Goal: Information Seeking & Learning: Find specific page/section

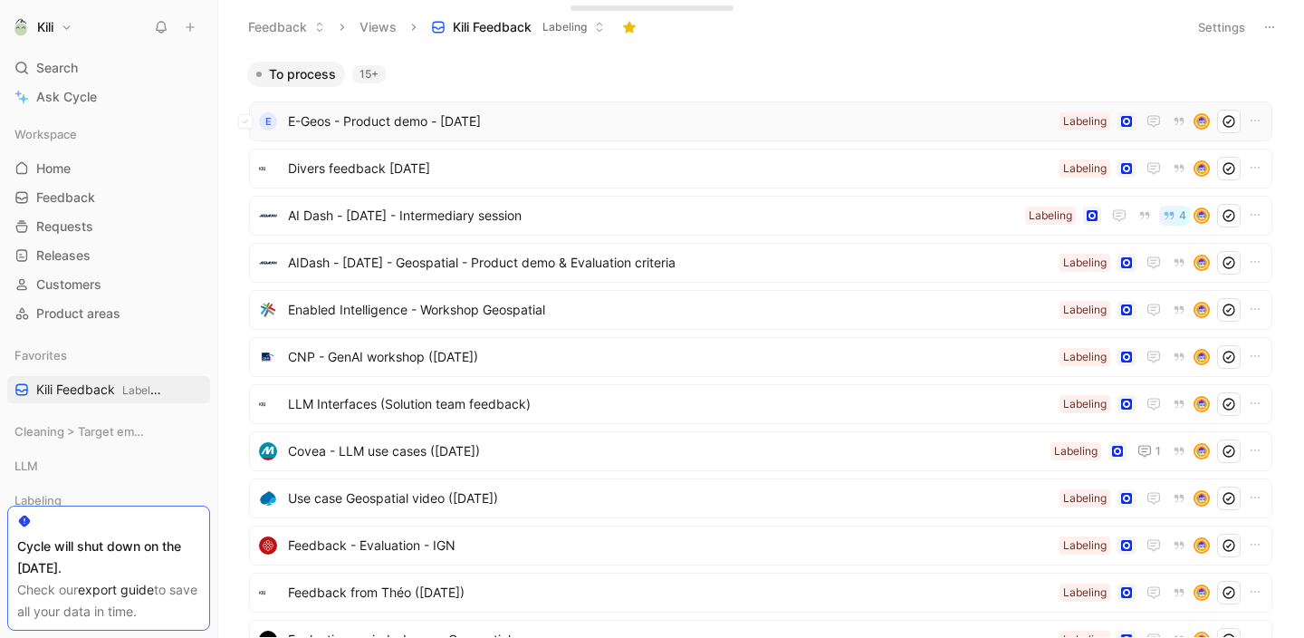
click at [438, 122] on span "E-Geos - Product demo - [DATE]" at bounding box center [670, 122] width 765 height 22
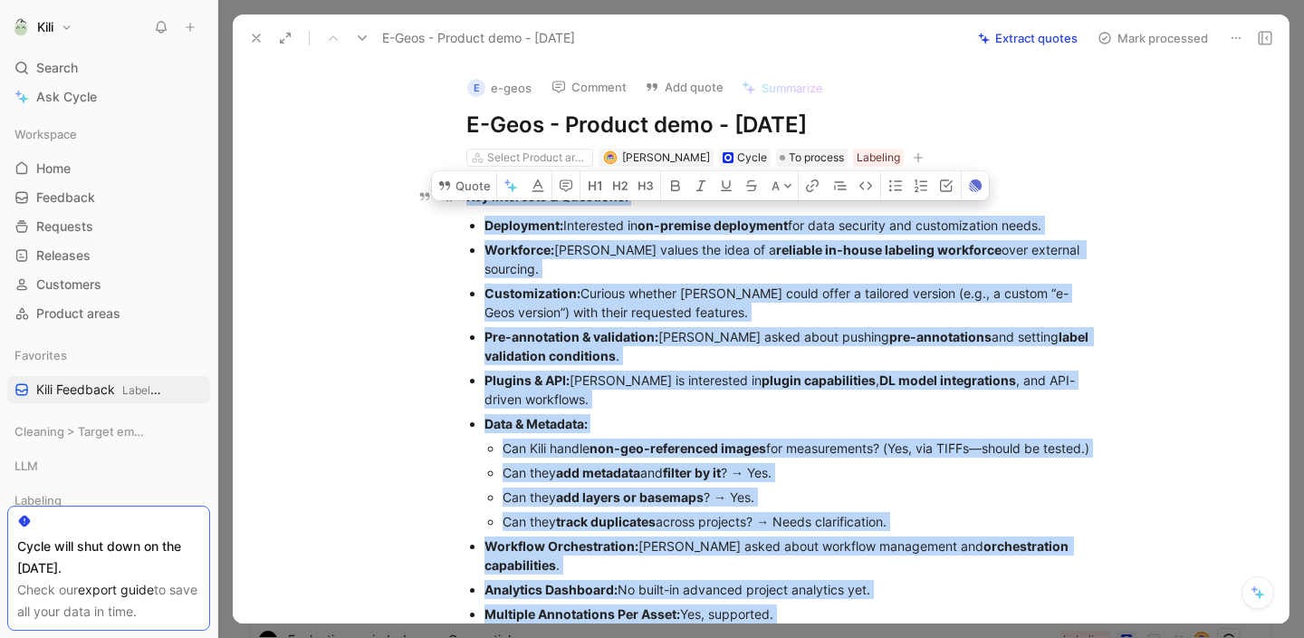
drag, startPoint x: 969, startPoint y: 413, endPoint x: 459, endPoint y: 195, distance: 554.7
click at [459, 195] on div "Key Interests & Questions: Deployment: Interested in on-premise deployment for …" at bounding box center [780, 465] width 1018 height 596
copy div "Lor Ipsumdolo & Sitametco: Adipiscing: Elitseddoe te in-utlabor etdolorema ali …"
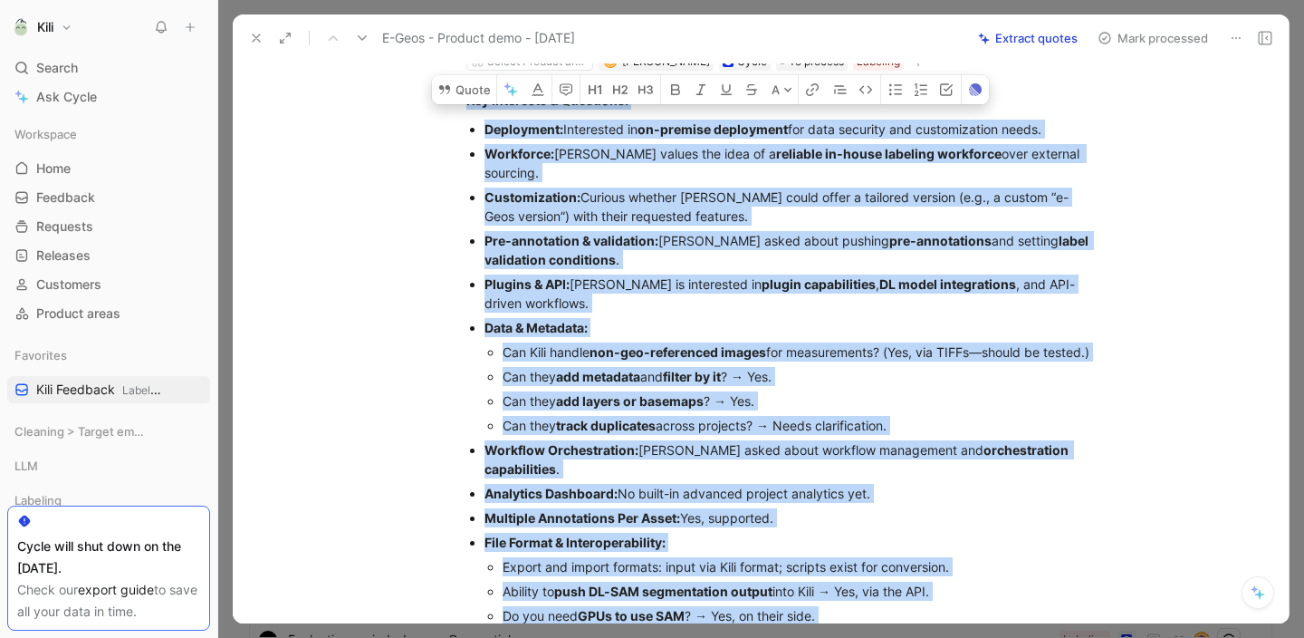
scroll to position [99, 0]
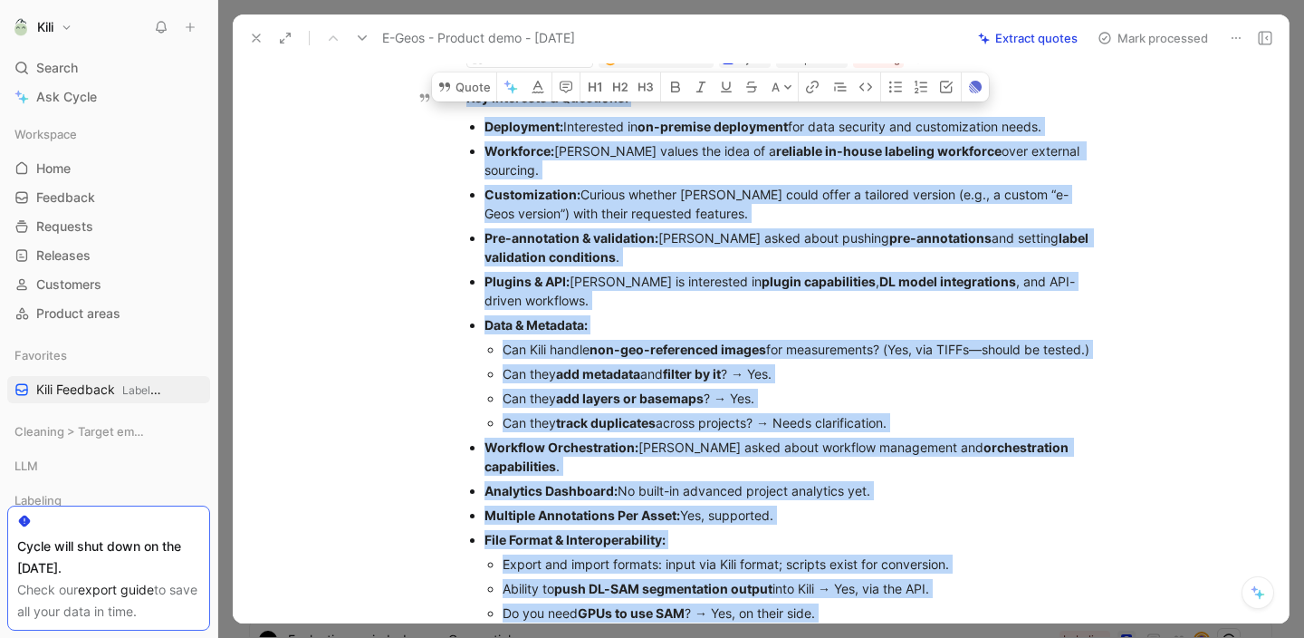
click at [255, 45] on button at bounding box center [256, 37] width 25 height 25
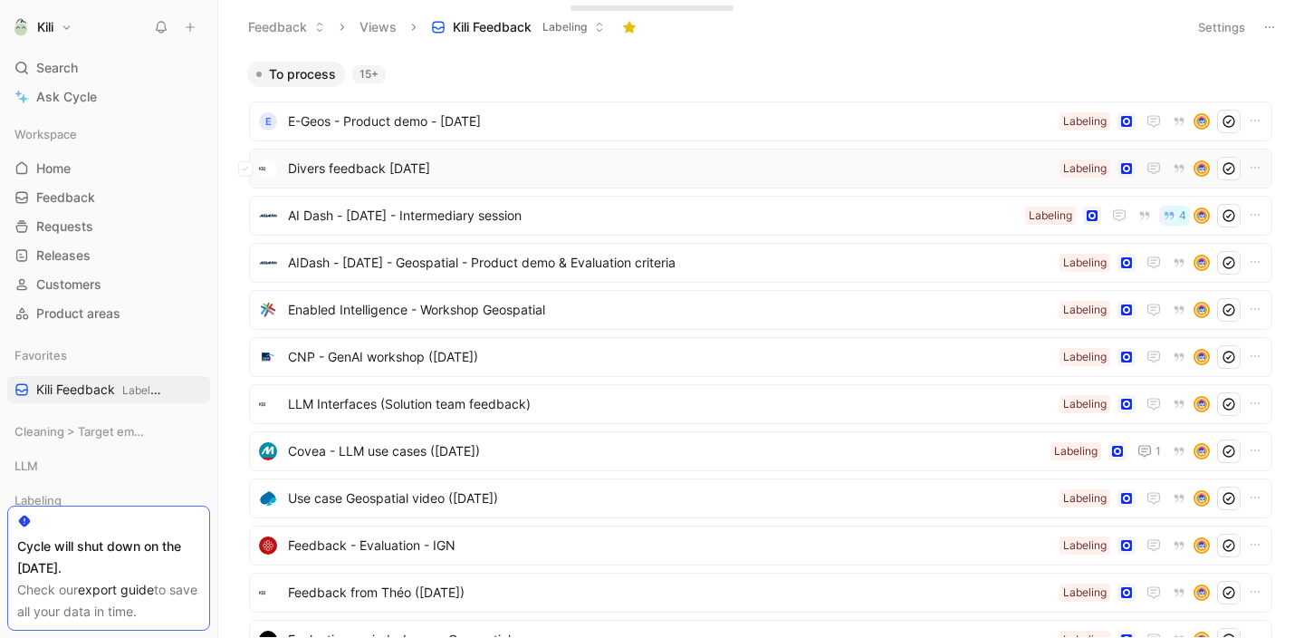
click at [331, 168] on span "Divers feedback [DATE]" at bounding box center [670, 169] width 765 height 22
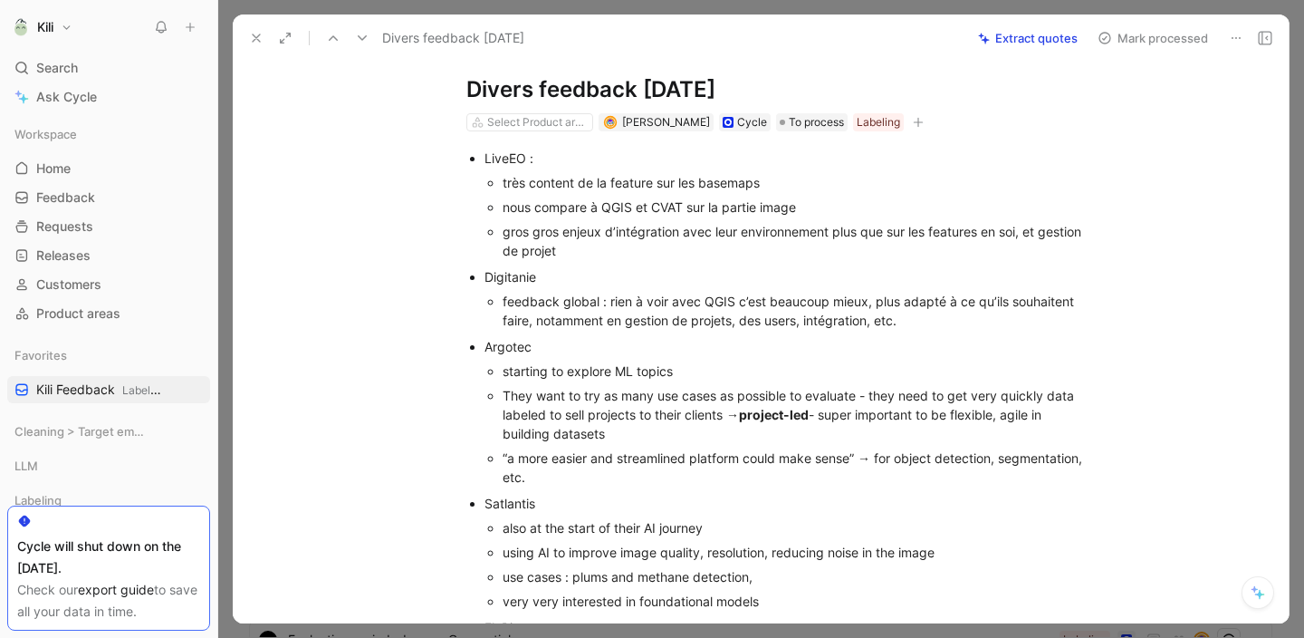
scroll to position [38, 0]
click at [606, 317] on div "feedback global : rien à voir avec QGIS c’est beaucoup mieux, plus adapté à ce …" at bounding box center [798, 310] width 591 height 38
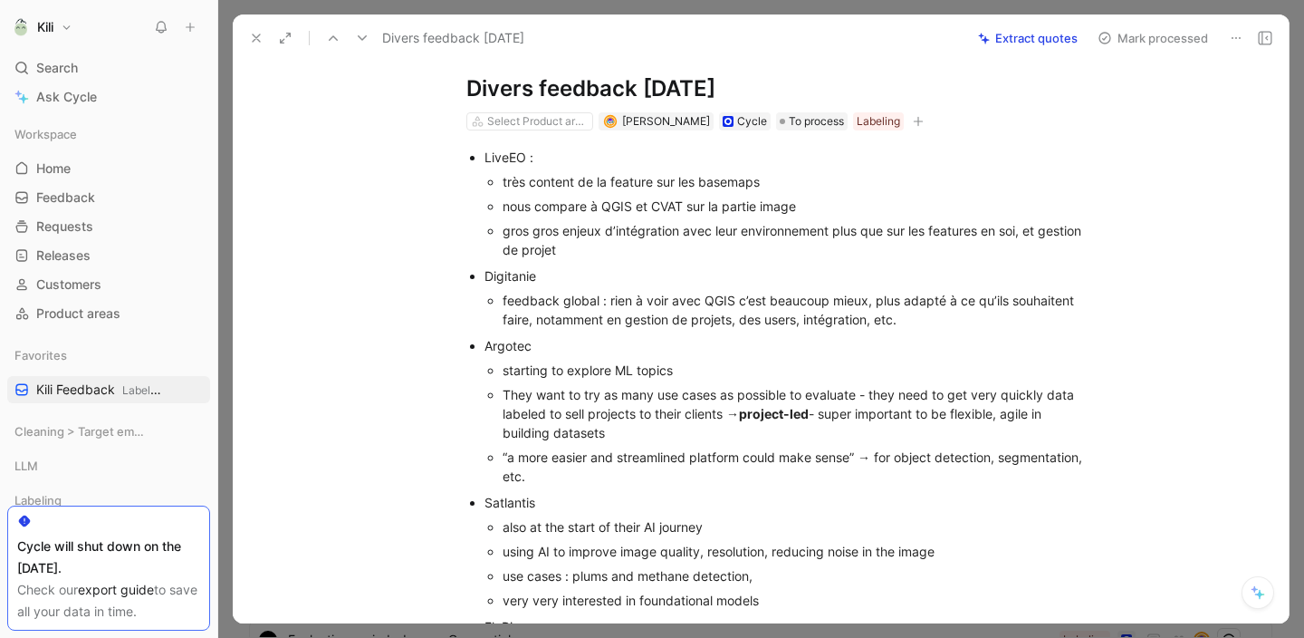
click at [606, 317] on div "feedback global : rien à voir avec QGIS c’est beaucoup mieux, plus adapté à ce …" at bounding box center [798, 310] width 591 height 38
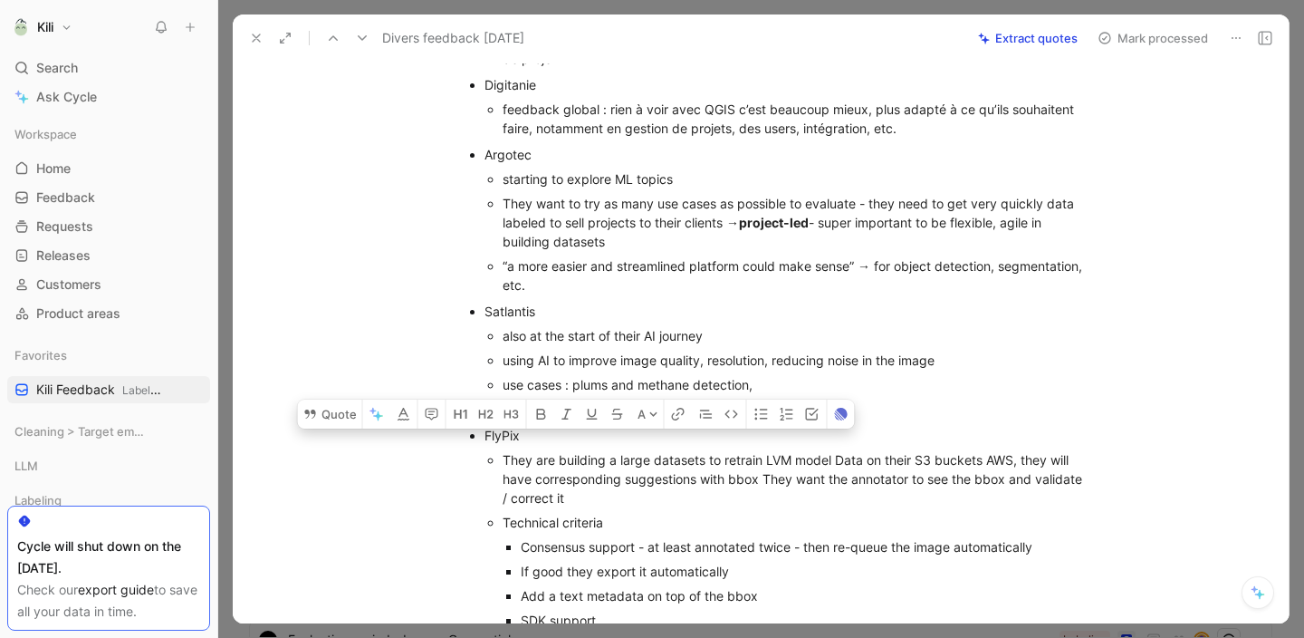
scroll to position [380, 0]
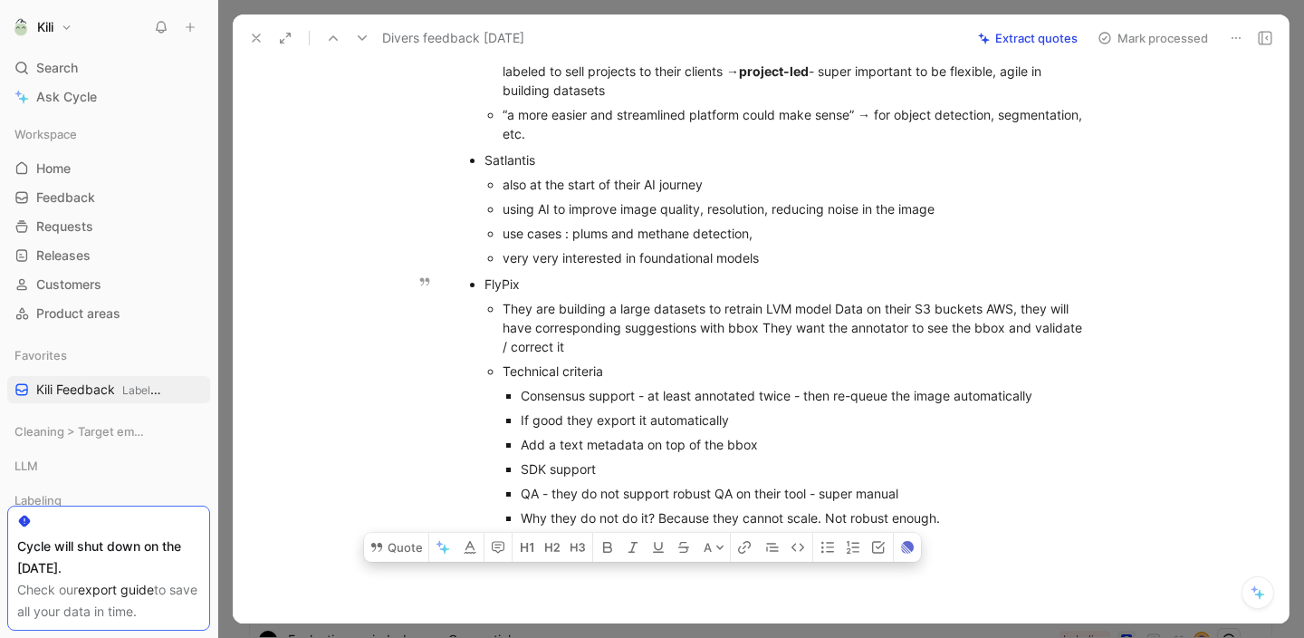
drag, startPoint x: 478, startPoint y: 196, endPoint x: 806, endPoint y: 520, distance: 461.2
click at [806, 520] on div "LiveEO : très content de la feature sur les basemaps nous compare à QGIS et CVA…" at bounding box center [780, 182] width 1018 height 788
click at [990, 272] on p "FlyPix" at bounding box center [789, 284] width 609 height 24
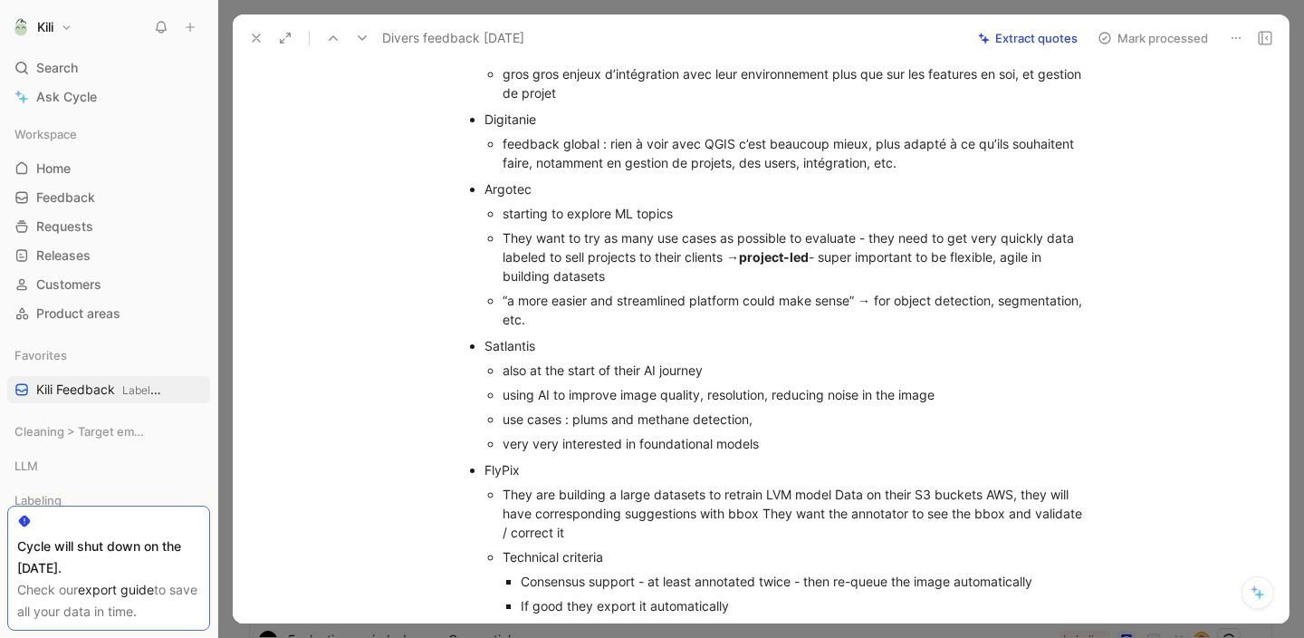
scroll to position [186, 0]
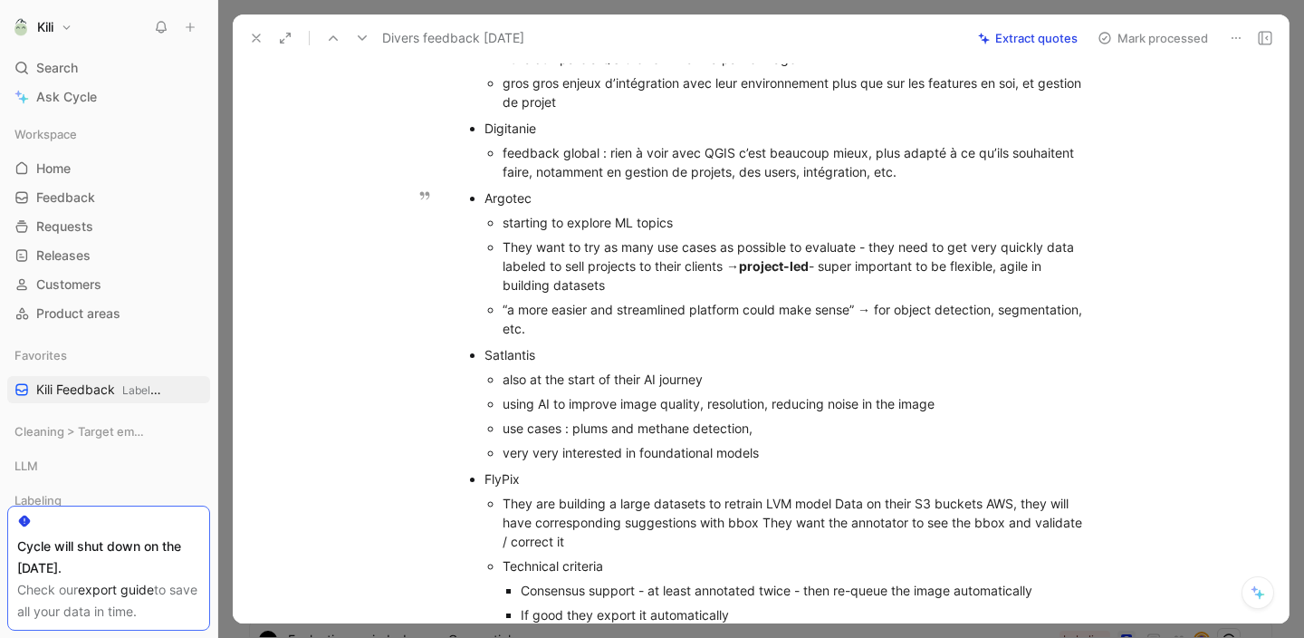
click at [637, 307] on div "“a more easier and streamlined platform could make sense” → for object detectio…" at bounding box center [798, 319] width 591 height 38
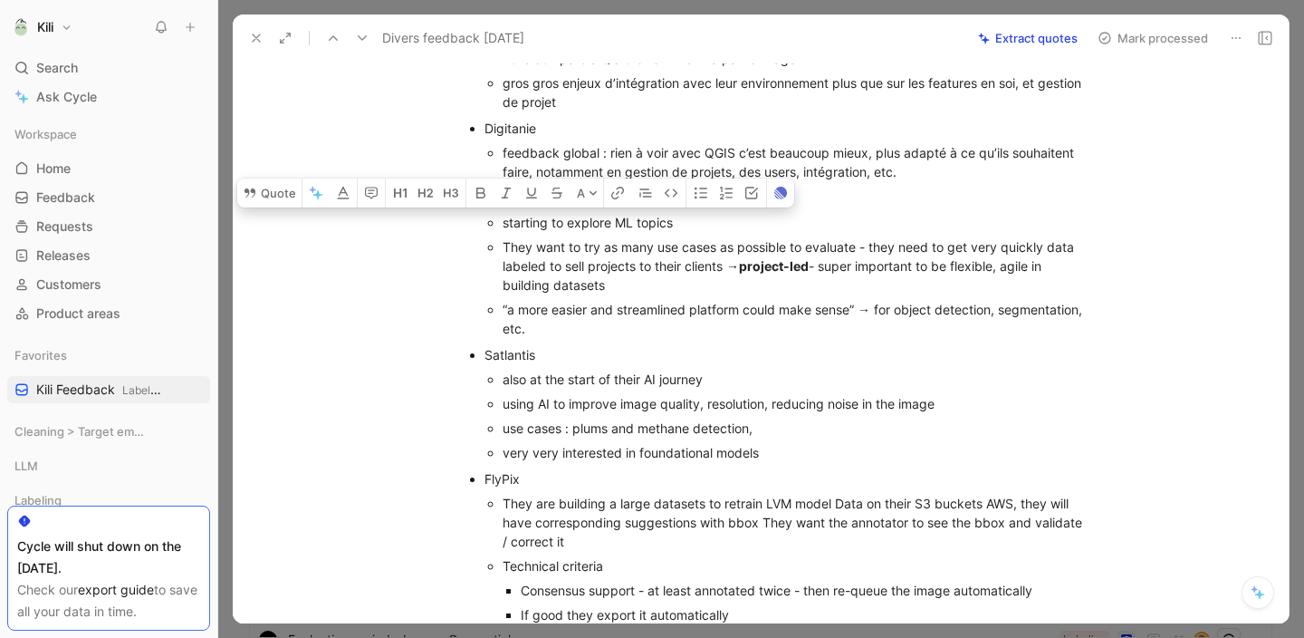
drag, startPoint x: 582, startPoint y: 337, endPoint x: 487, endPoint y: 210, distance: 158.5
click at [487, 210] on ul "starting to explore ML topics They want to try as many use cases as possible to…" at bounding box center [789, 275] width 609 height 130
click at [650, 370] on div "also at the start of their AI journey" at bounding box center [798, 379] width 591 height 19
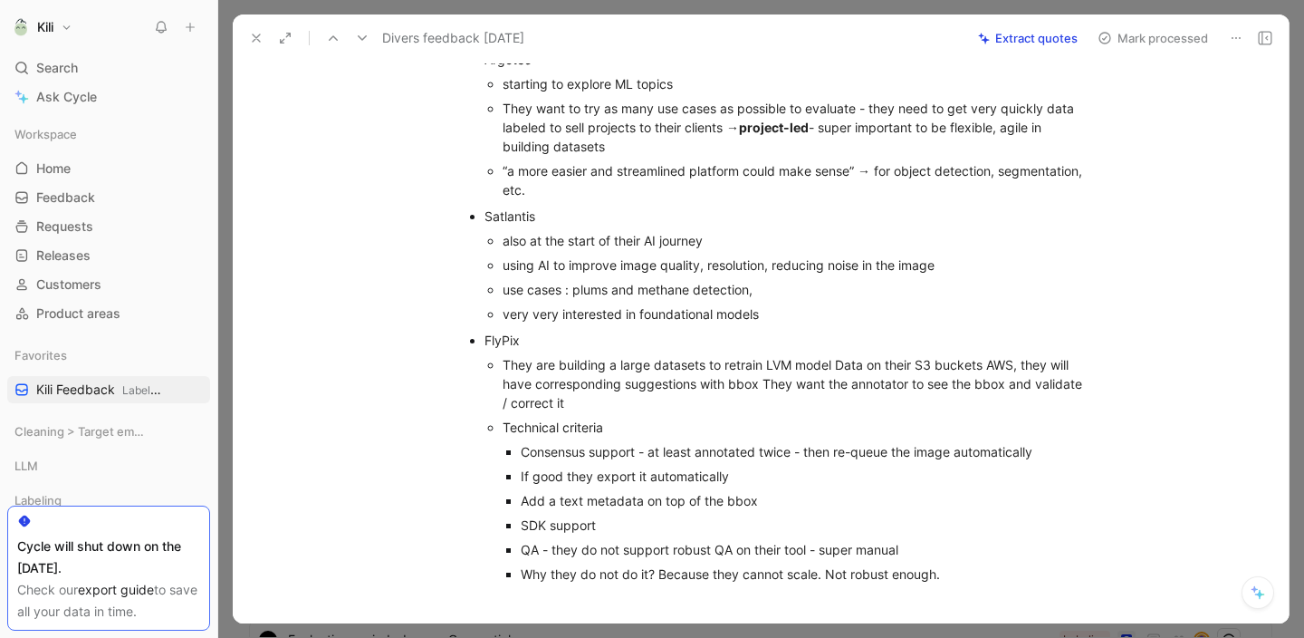
scroll to position [327, 0]
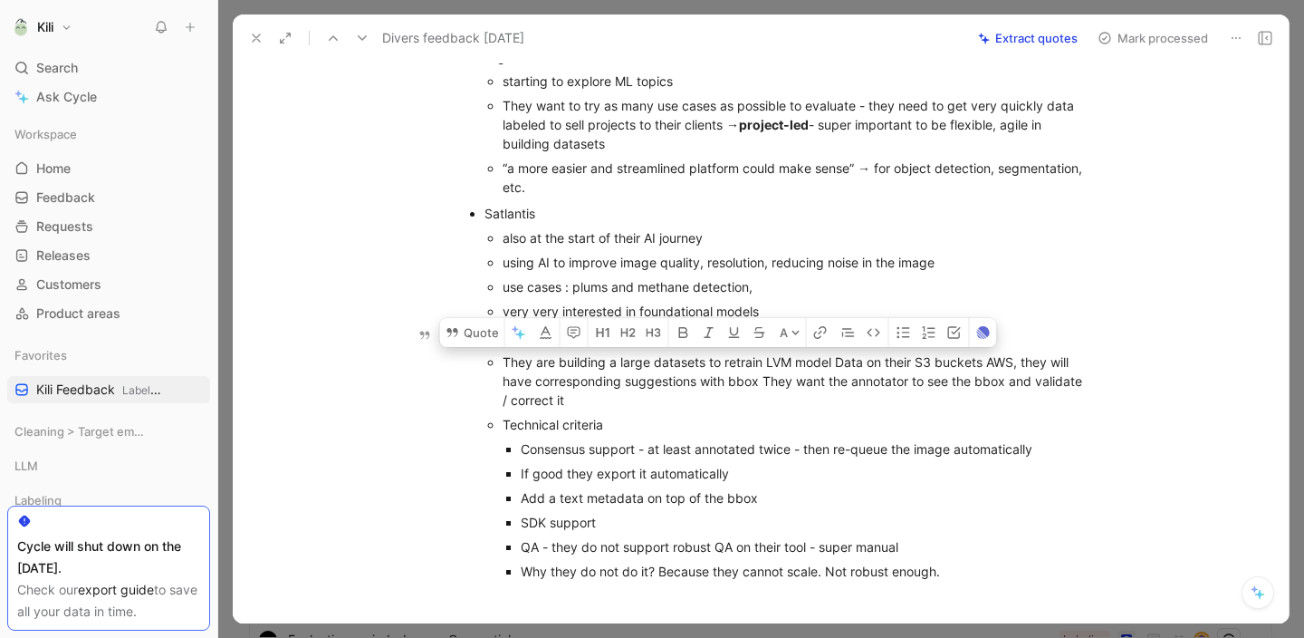
drag, startPoint x: 495, startPoint y: 361, endPoint x: 947, endPoint y: 574, distance: 498.8
click at [947, 574] on ul "They are building a large datasets to retrain LVM model Data on their S3 bucket…" at bounding box center [789, 467] width 609 height 234
copy ul "They are building a large datasets to retrain LVM model Data on their S3 bucket…"
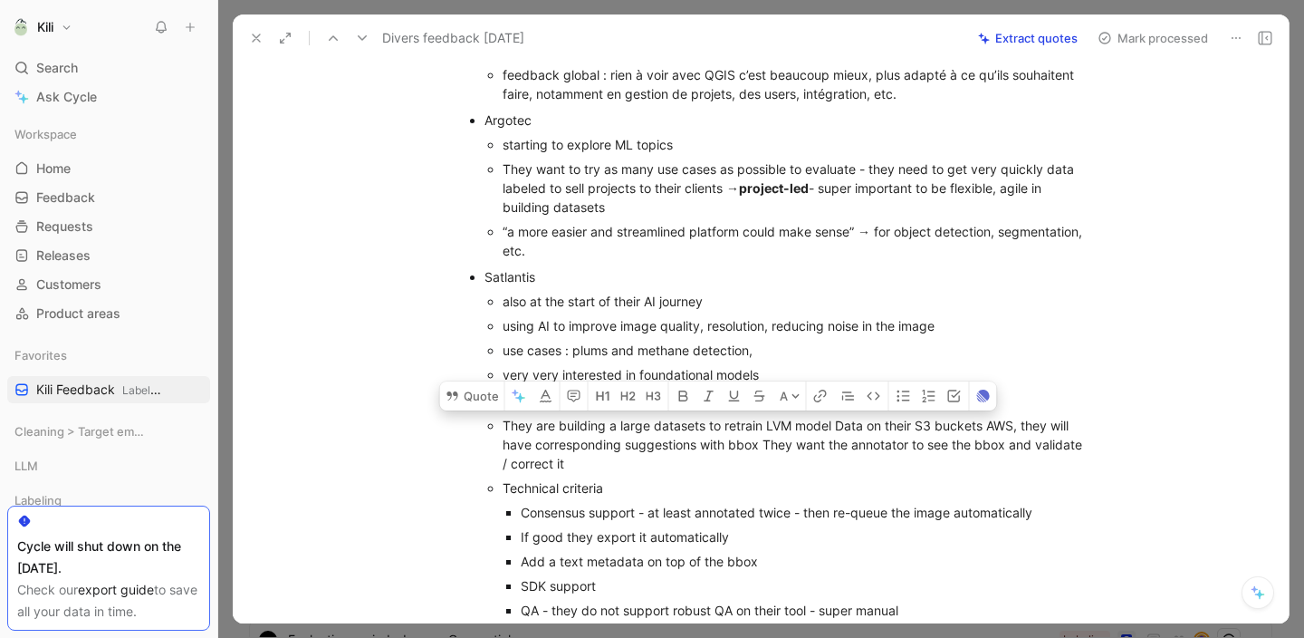
scroll to position [257, 0]
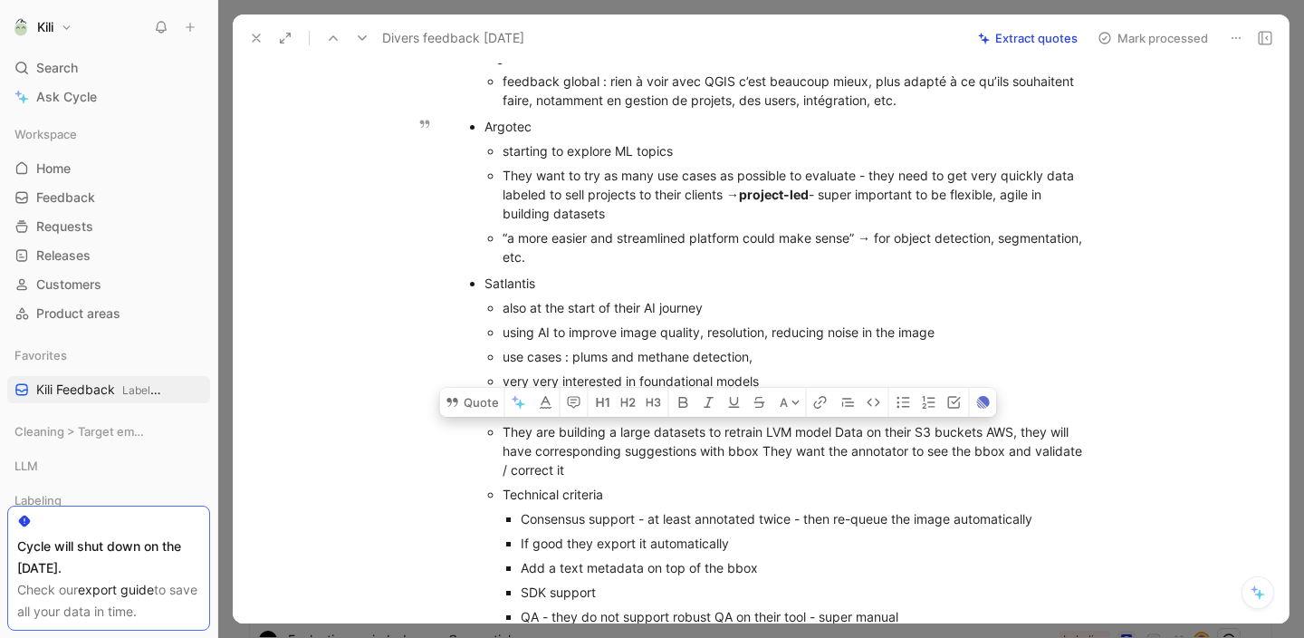
click at [628, 243] on div "“a more easier and streamlined platform could make sense” → for object detectio…" at bounding box center [798, 247] width 591 height 38
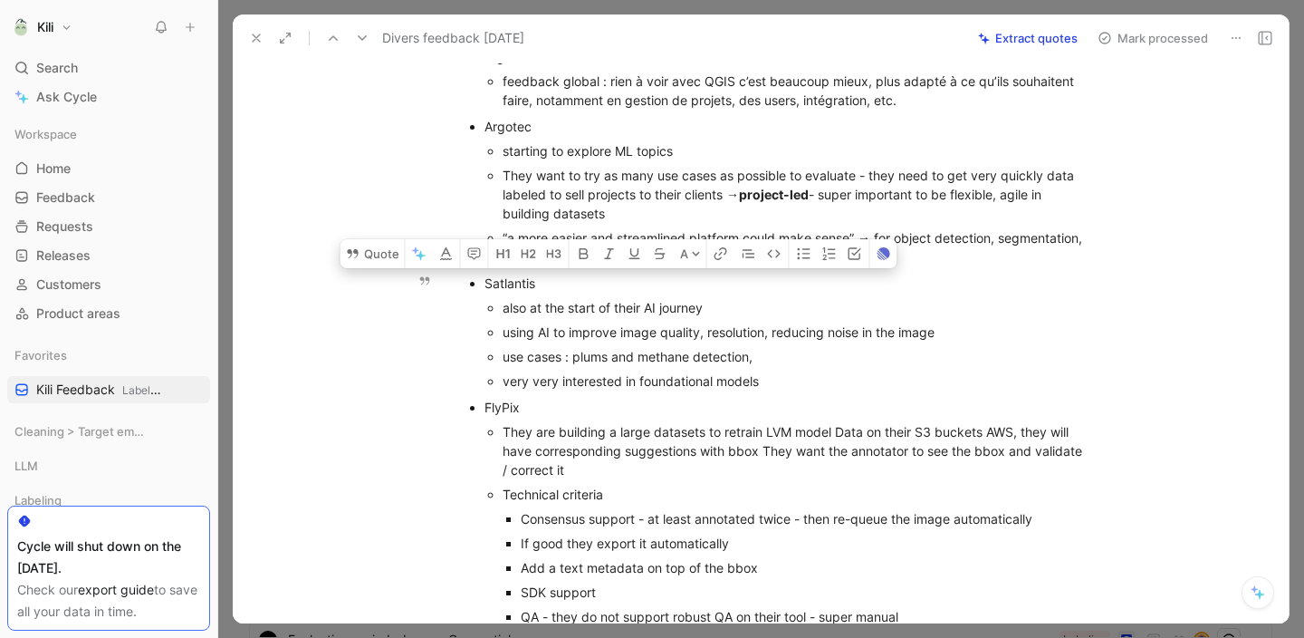
drag, startPoint x: 771, startPoint y: 383, endPoint x: 479, endPoint y: 272, distance: 312.2
click at [485, 272] on li "Satlantis also at the start of their AI journey using AI to improve image quali…" at bounding box center [789, 332] width 609 height 122
click at [553, 350] on div "use cases : plums and methane detection," at bounding box center [798, 356] width 591 height 19
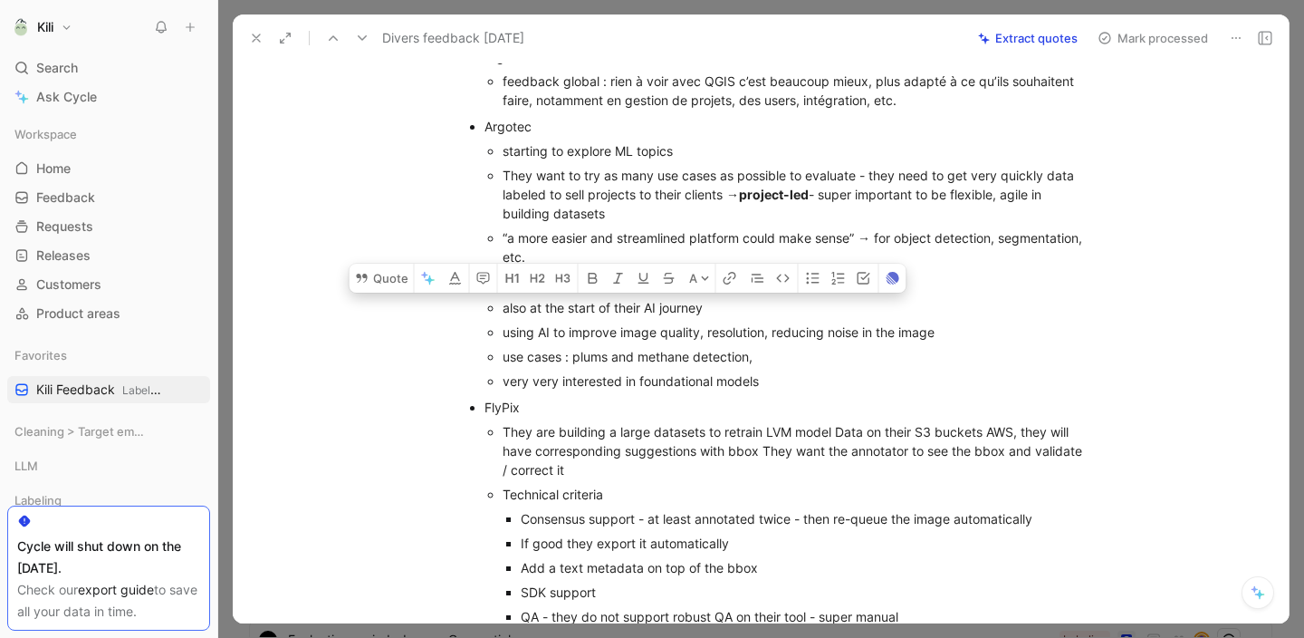
drag, startPoint x: 768, startPoint y: 383, endPoint x: 496, endPoint y: 303, distance: 283.5
click at [496, 303] on ul "also at the start of their AI journey using AI to improve image quality, resolu…" at bounding box center [789, 344] width 609 height 98
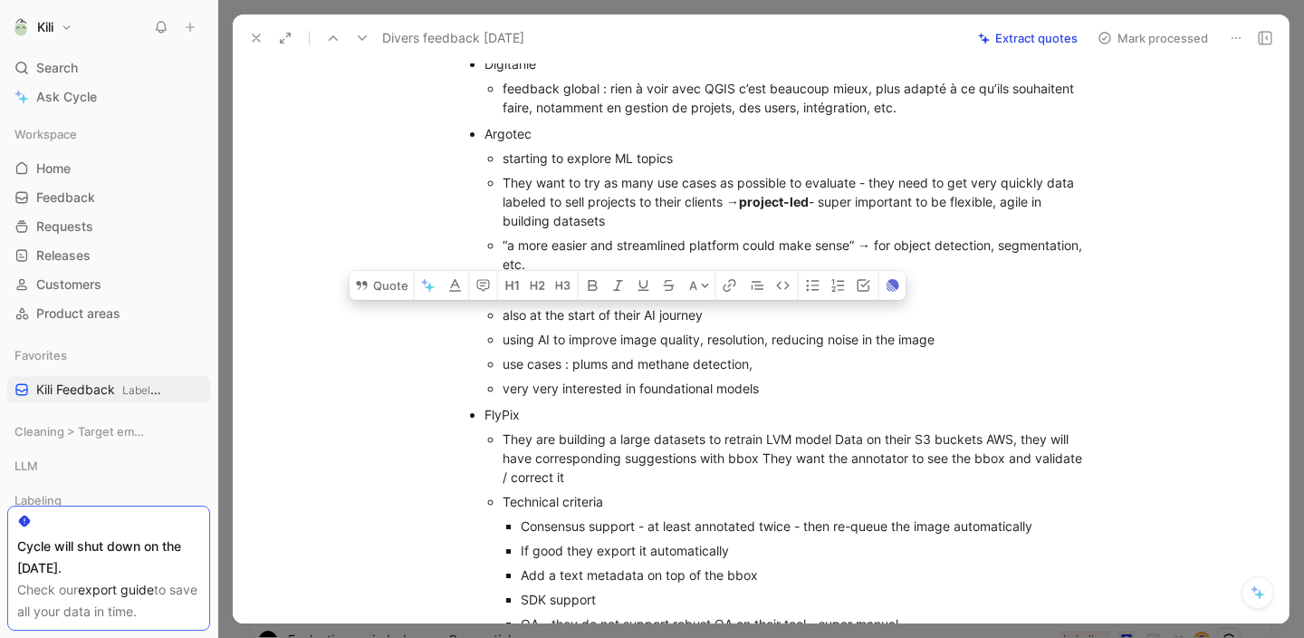
scroll to position [249, 0]
click at [681, 168] on p "starting to explore ML topics" at bounding box center [798, 159] width 591 height 24
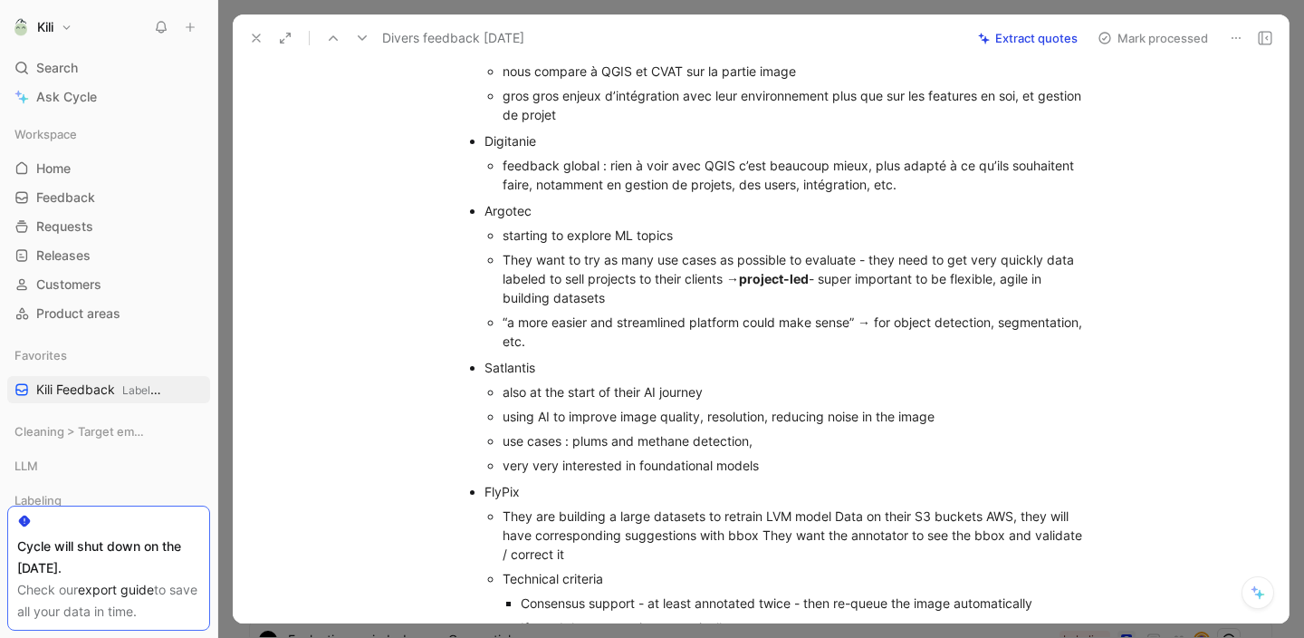
scroll to position [170, 0]
click at [681, 169] on div "feedback global : rien à voir avec QGIS c’est beaucoup mieux, plus adapté à ce …" at bounding box center [798, 178] width 591 height 38
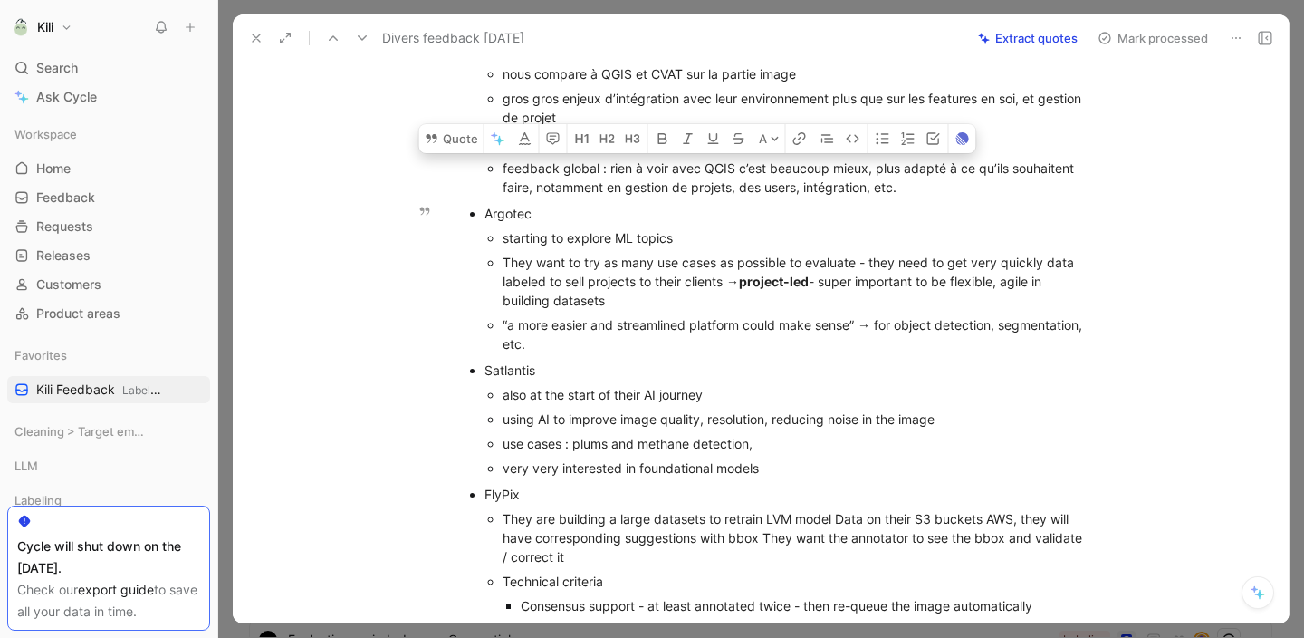
click at [782, 211] on div "Argotec" at bounding box center [789, 213] width 609 height 19
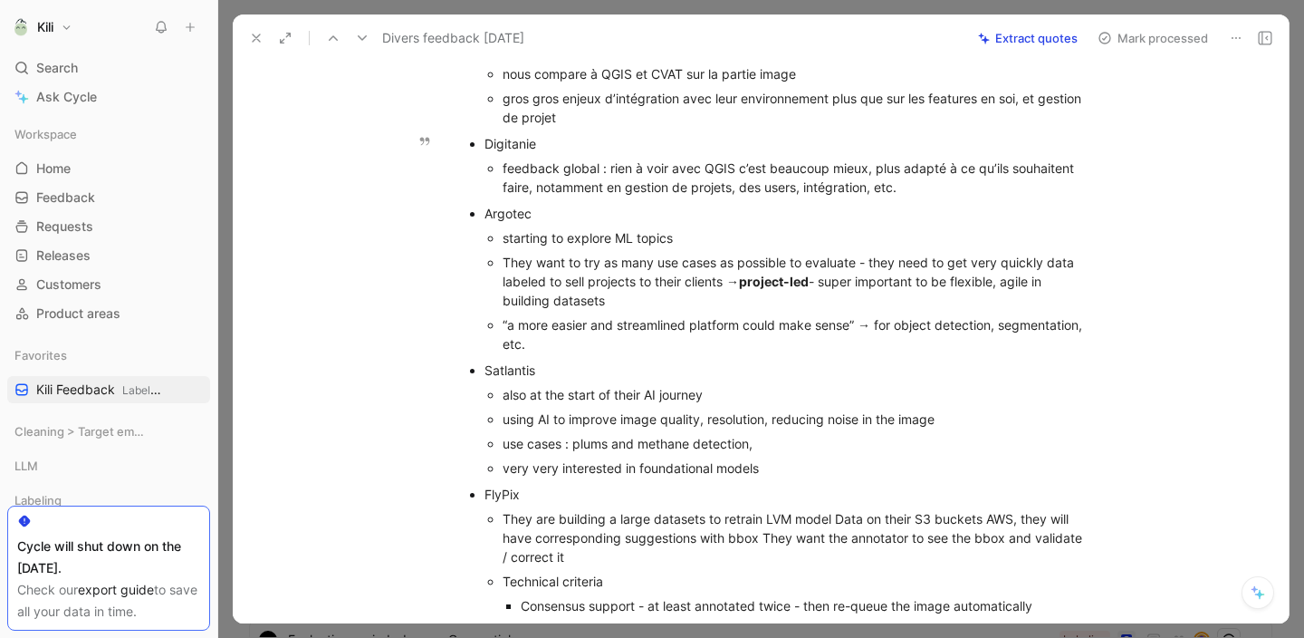
click at [789, 172] on div "feedback global : rien à voir avec QGIS c’est beaucoup mieux, plus adapté à ce …" at bounding box center [798, 178] width 591 height 38
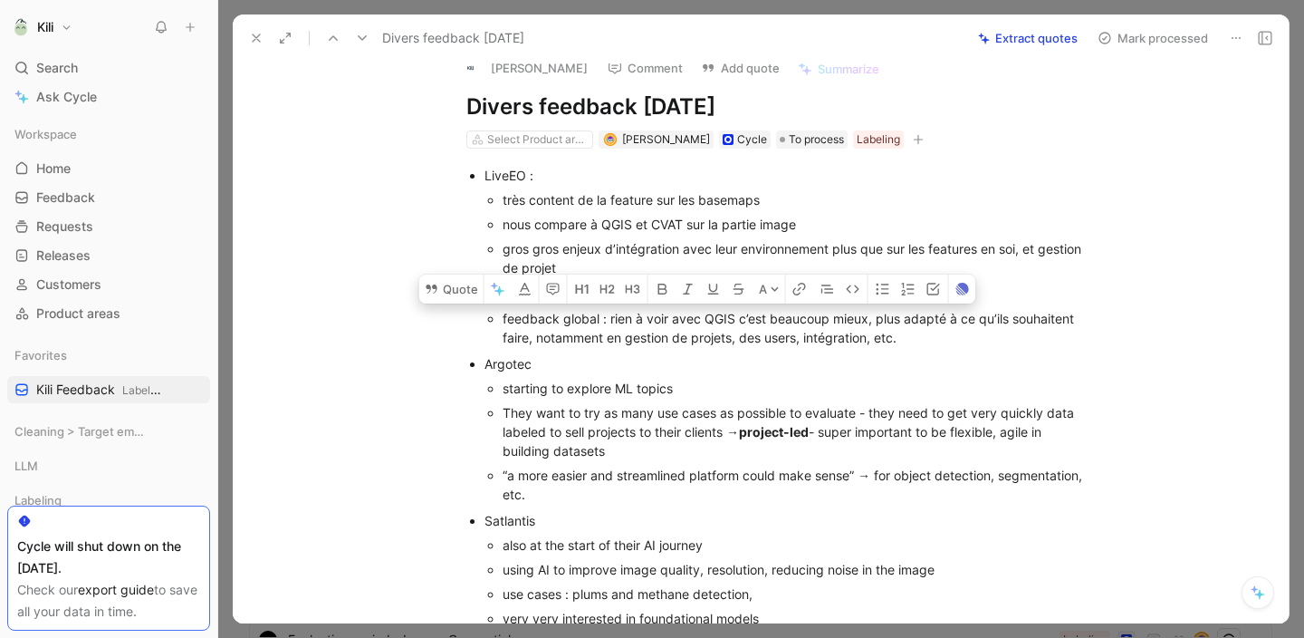
scroll to position [0, 0]
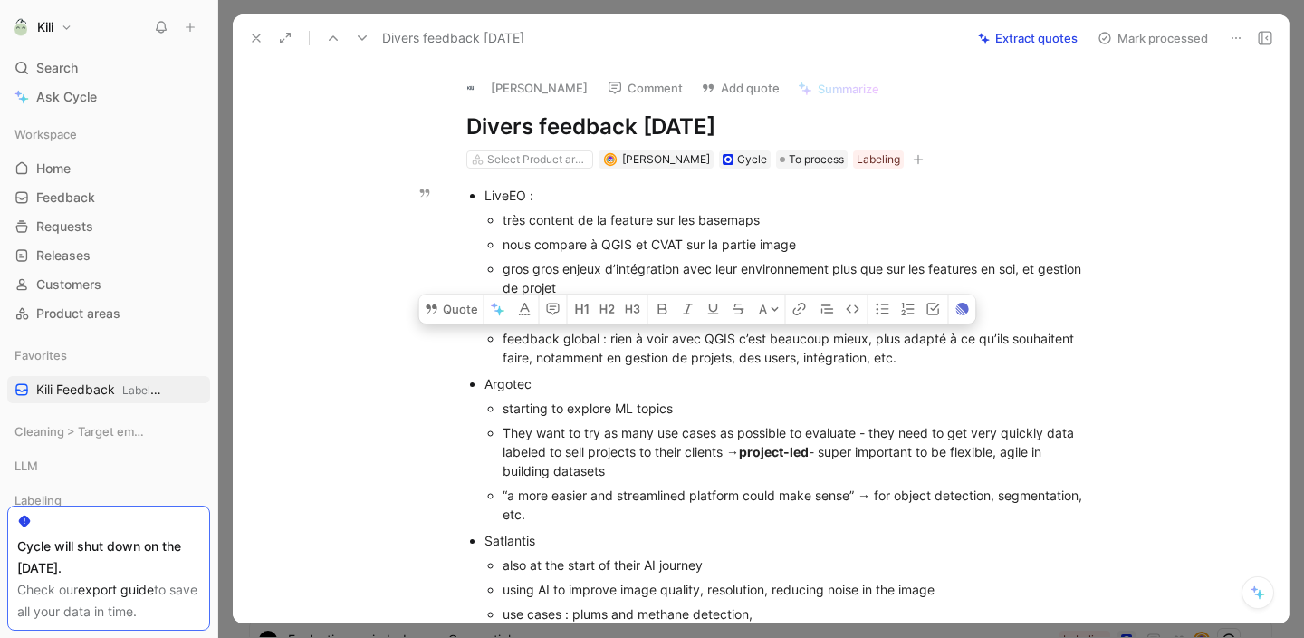
click at [761, 237] on div "nous compare à QGIS et CVAT sur la partie image" at bounding box center [798, 244] width 591 height 19
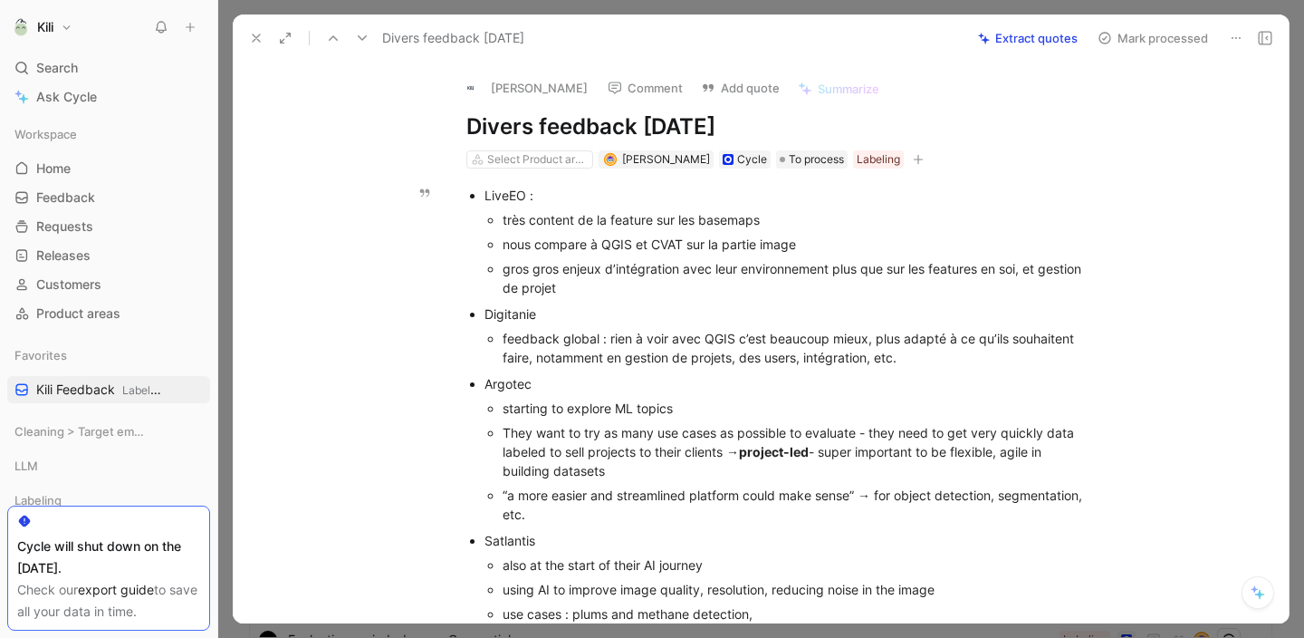
click at [761, 237] on div "nous compare à QGIS et CVAT sur la partie image" at bounding box center [798, 244] width 591 height 19
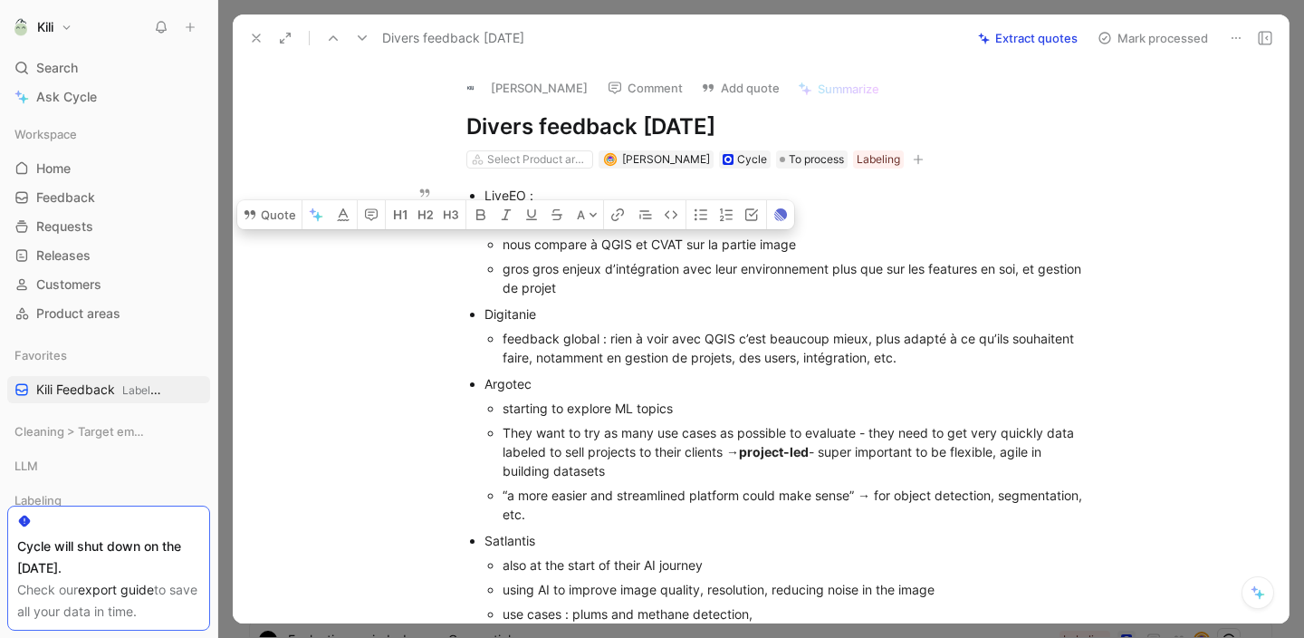
click at [756, 282] on div "gros gros enjeux d’intégration avec leur environnement plus que sur les feature…" at bounding box center [798, 278] width 591 height 38
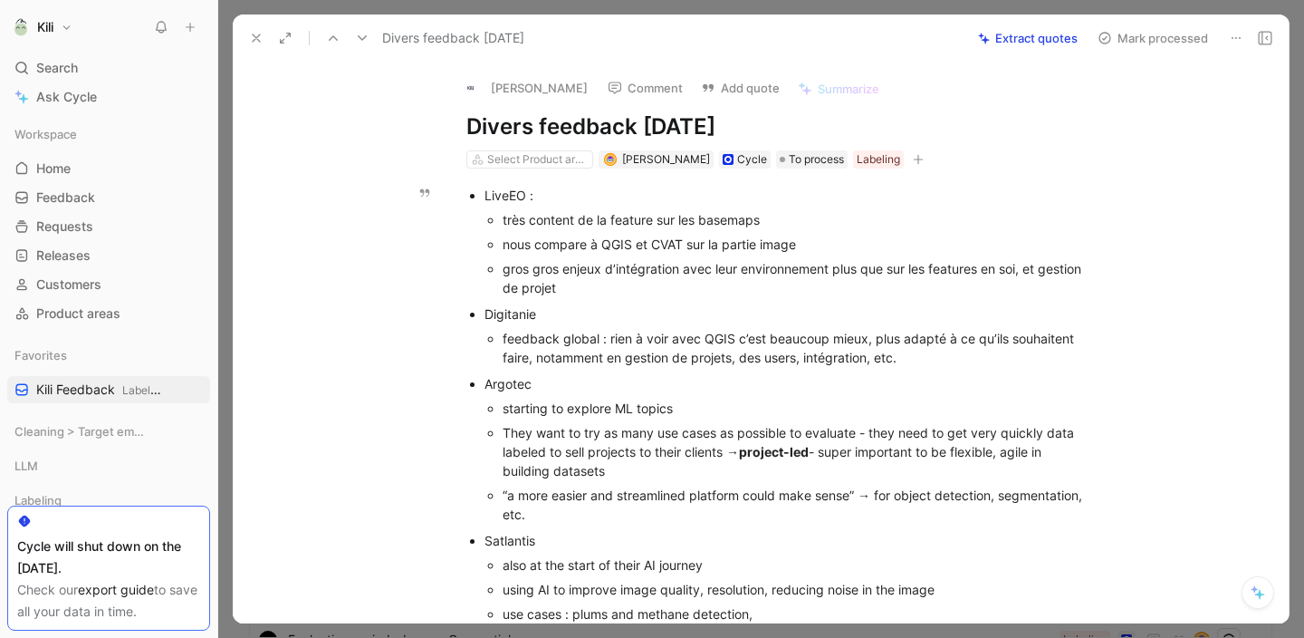
click at [257, 37] on icon at bounding box center [256, 38] width 14 height 14
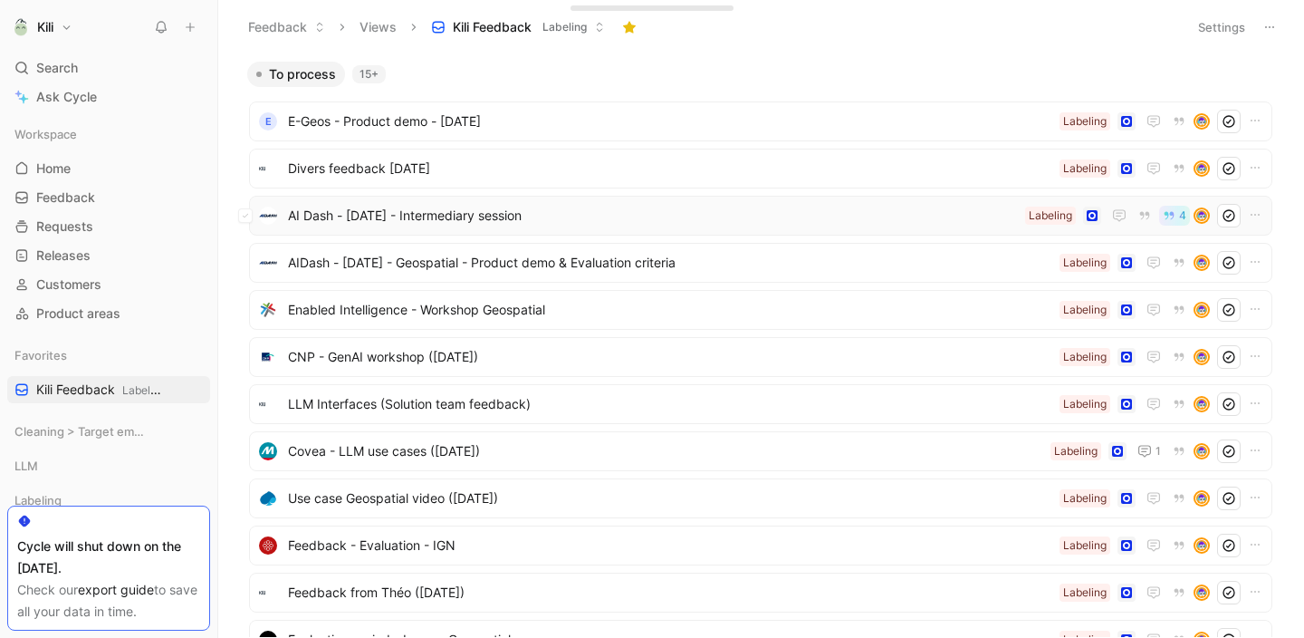
click at [347, 213] on span "AI Dash - [DATE] - Intermediary session" at bounding box center [653, 216] width 730 height 22
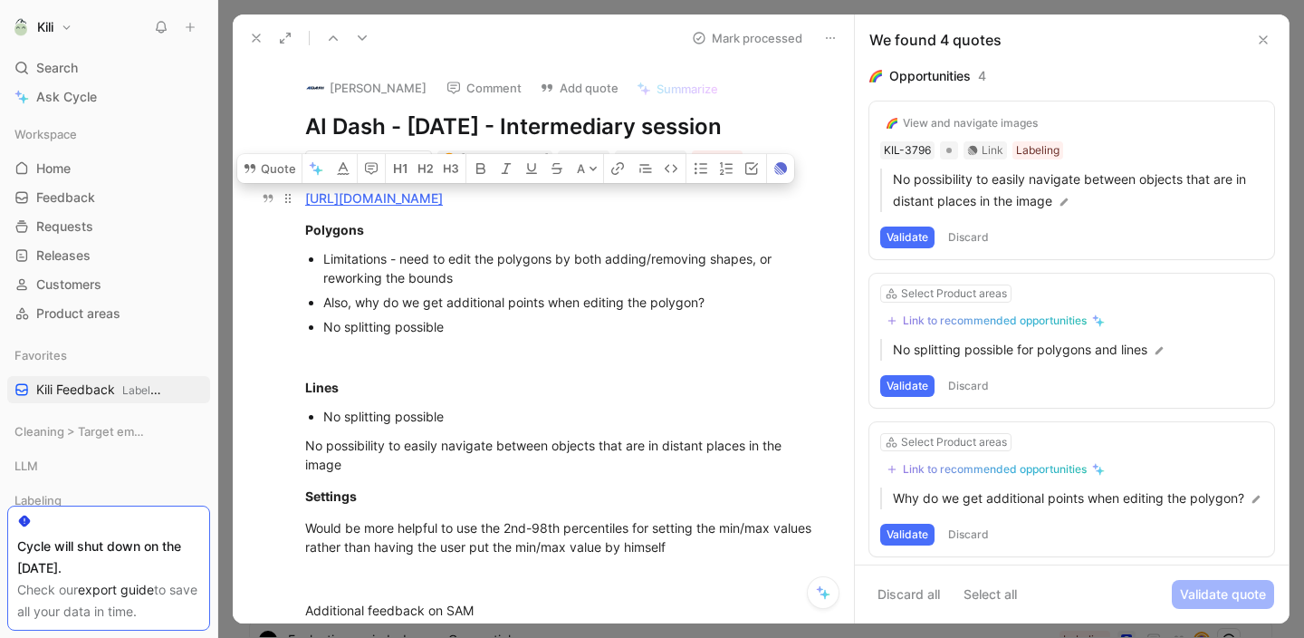
drag, startPoint x: 524, startPoint y: 412, endPoint x: 303, endPoint y: 204, distance: 303.1
copy div "lorem://ipsum.dolors.ame/cons/a/23eli7sEdd3eIUS-tEmpo-inCIDIdu8ut/labo Etdolore…"
click at [250, 42] on icon at bounding box center [256, 38] width 14 height 14
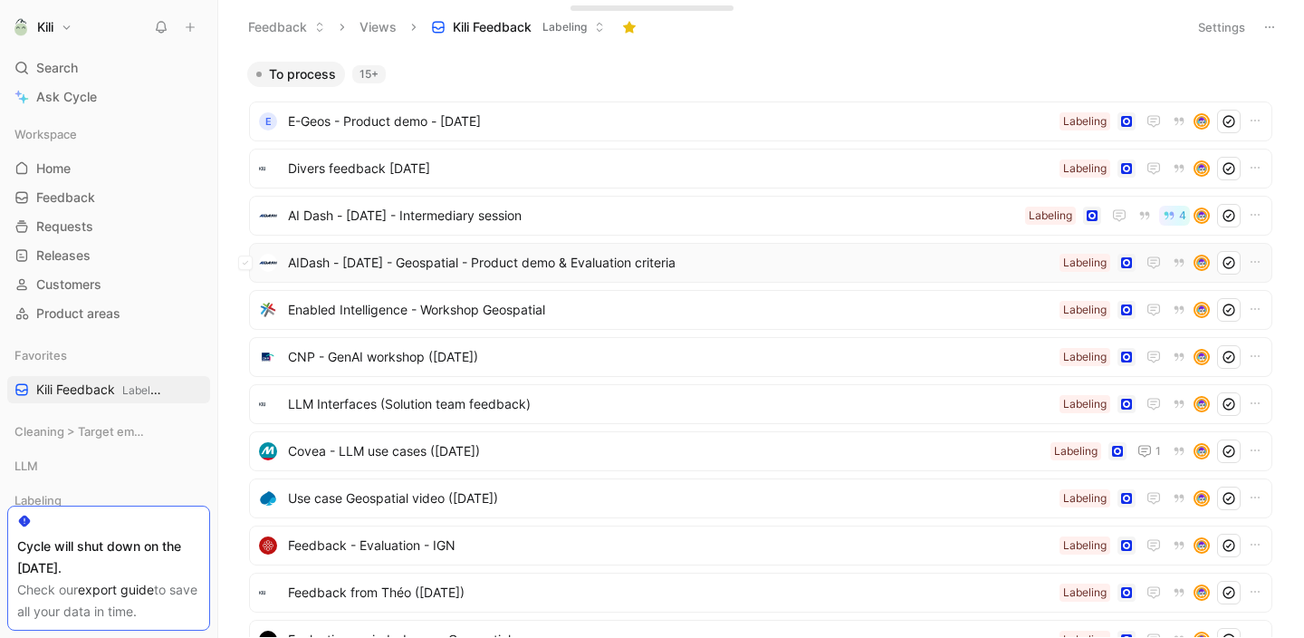
click at [379, 259] on span "AIDash - [DATE] - Geospatial - Product demo & Evaluation criteria" at bounding box center [670, 263] width 765 height 22
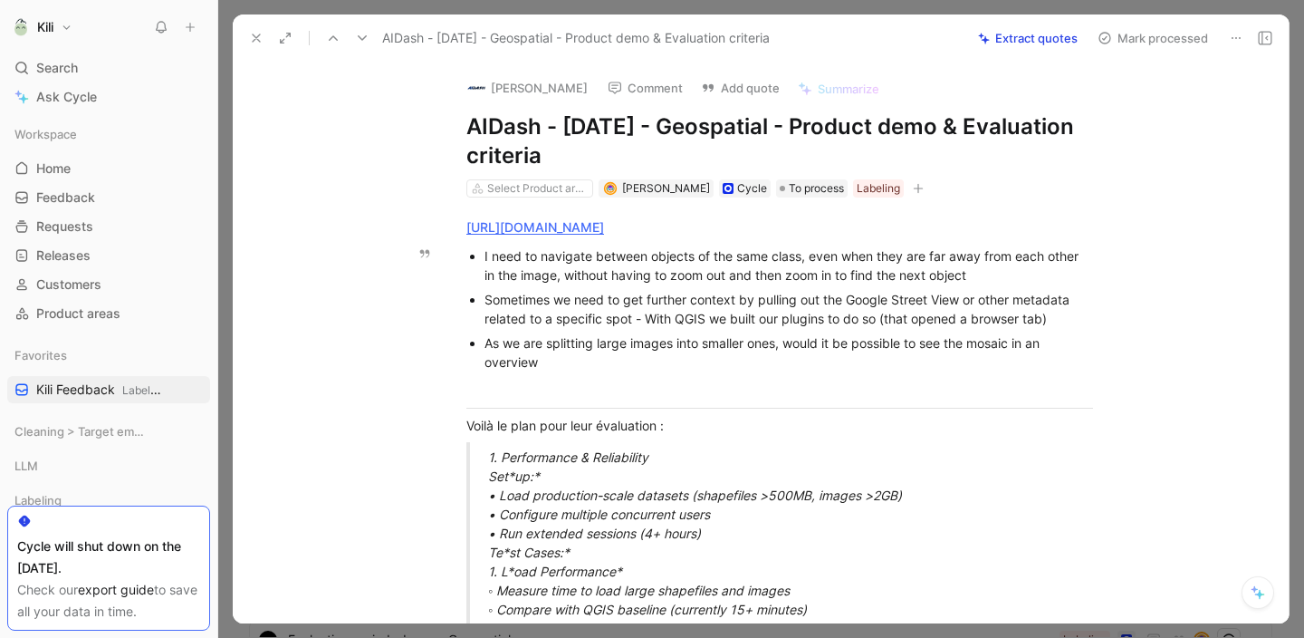
click at [259, 43] on icon at bounding box center [256, 38] width 14 height 14
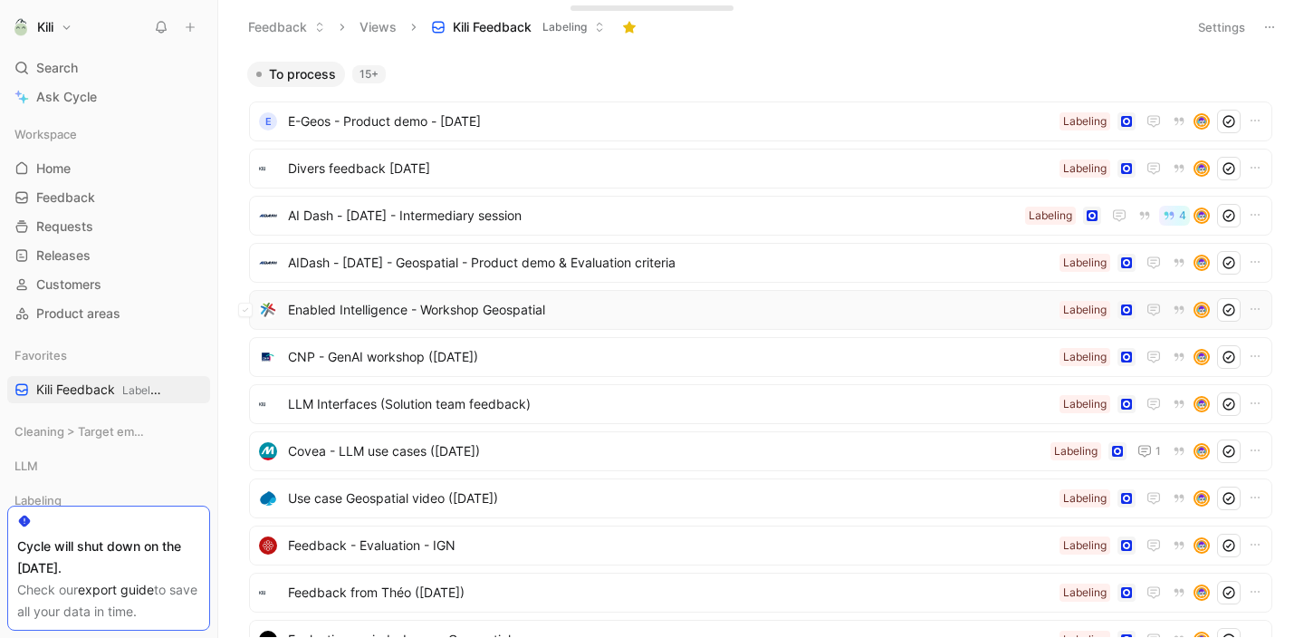
click at [380, 309] on span "Enabled Intelligence - Workshop Geospatial" at bounding box center [670, 310] width 765 height 22
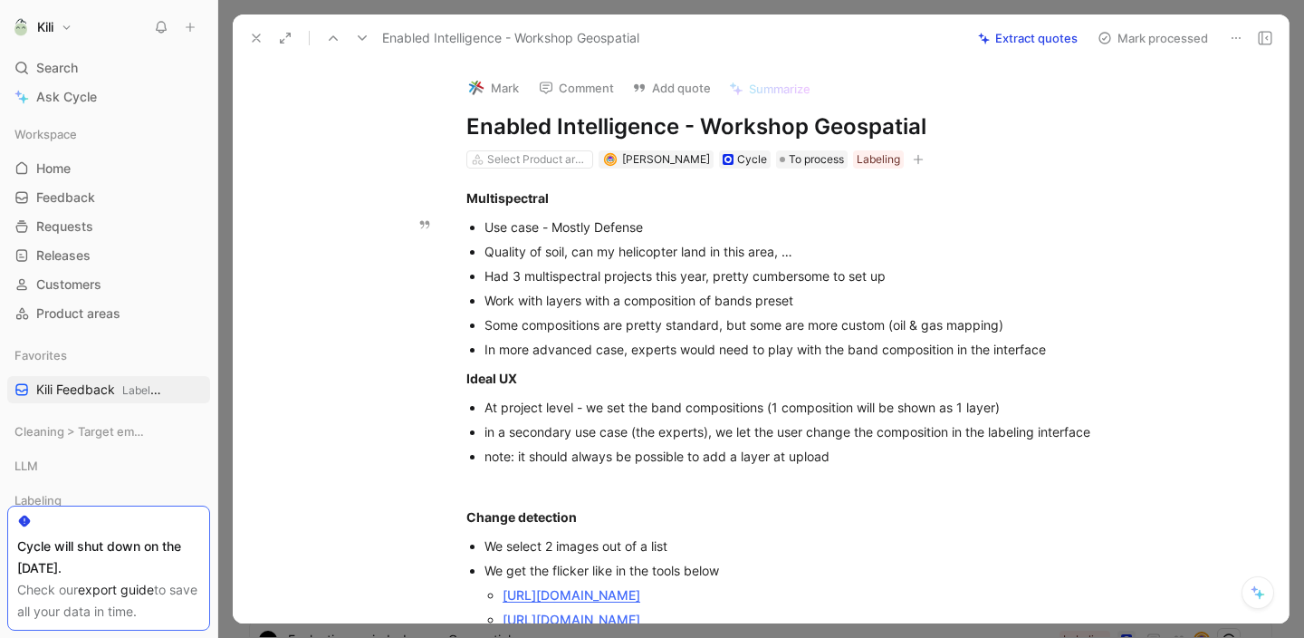
click at [633, 352] on div "In more advanced case, experts would need to play with the band composition in …" at bounding box center [789, 349] width 609 height 19
copy div "Loremipsumdol Sit amet - Consec Adipisc Elitsed do eius, tem in utlaboreet dolo…"
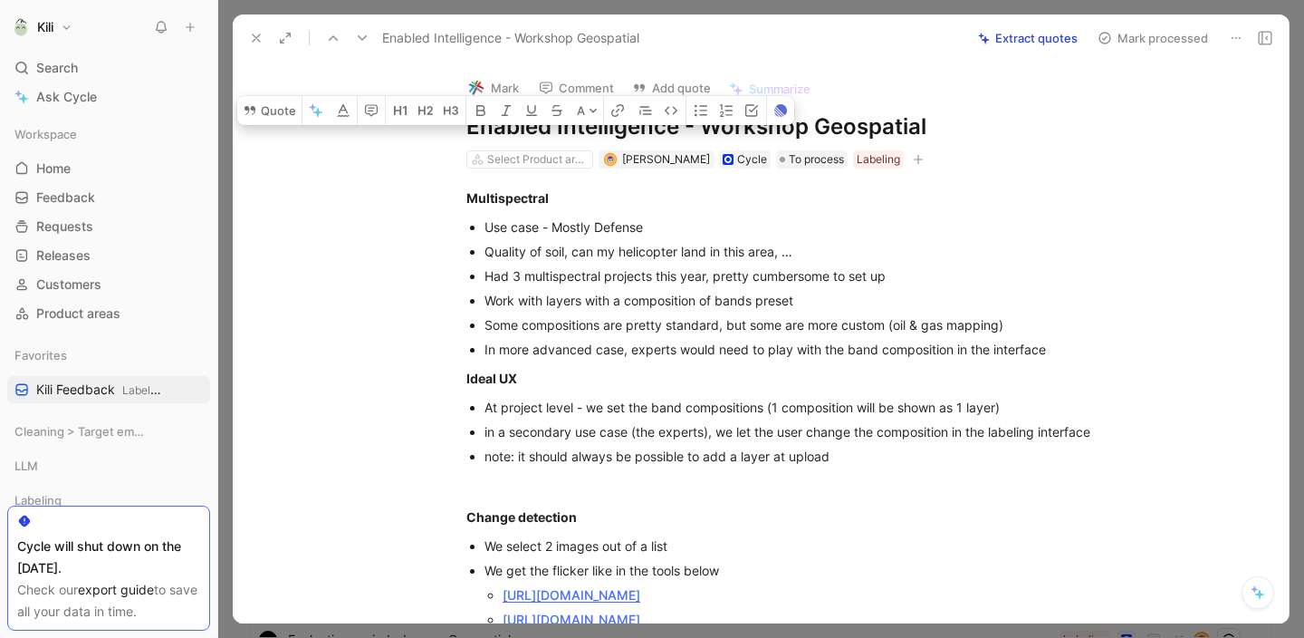
scroll to position [1058, 0]
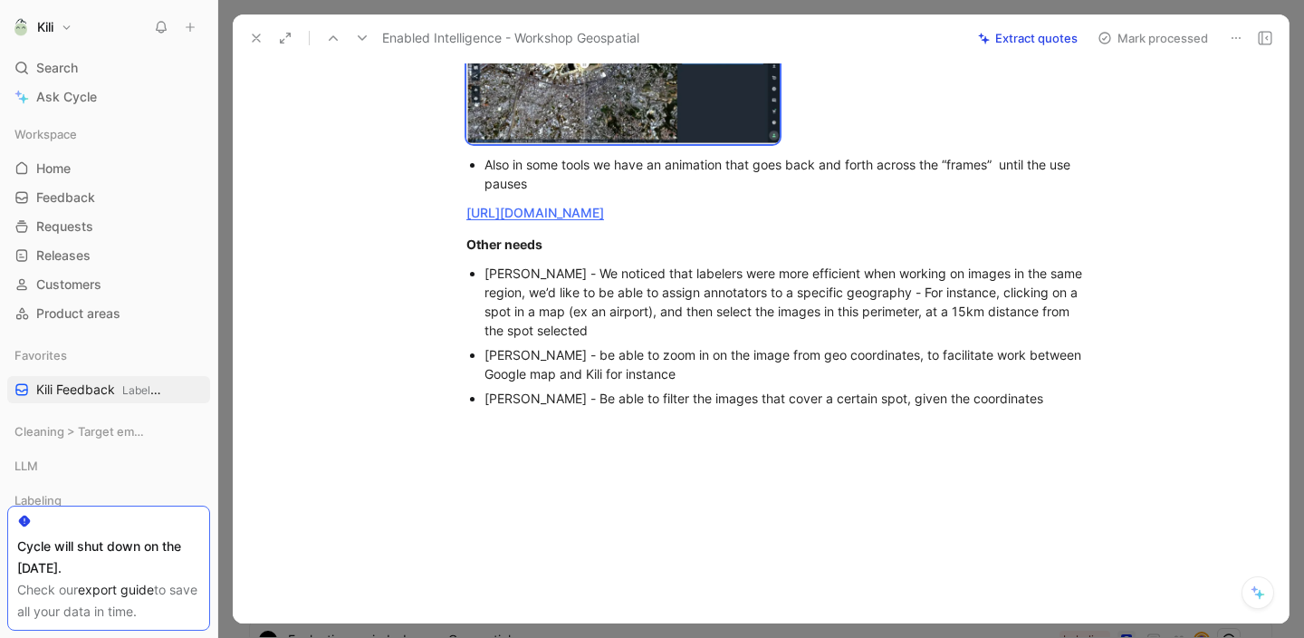
click at [921, 145] on div at bounding box center [780, 66] width 627 height 168
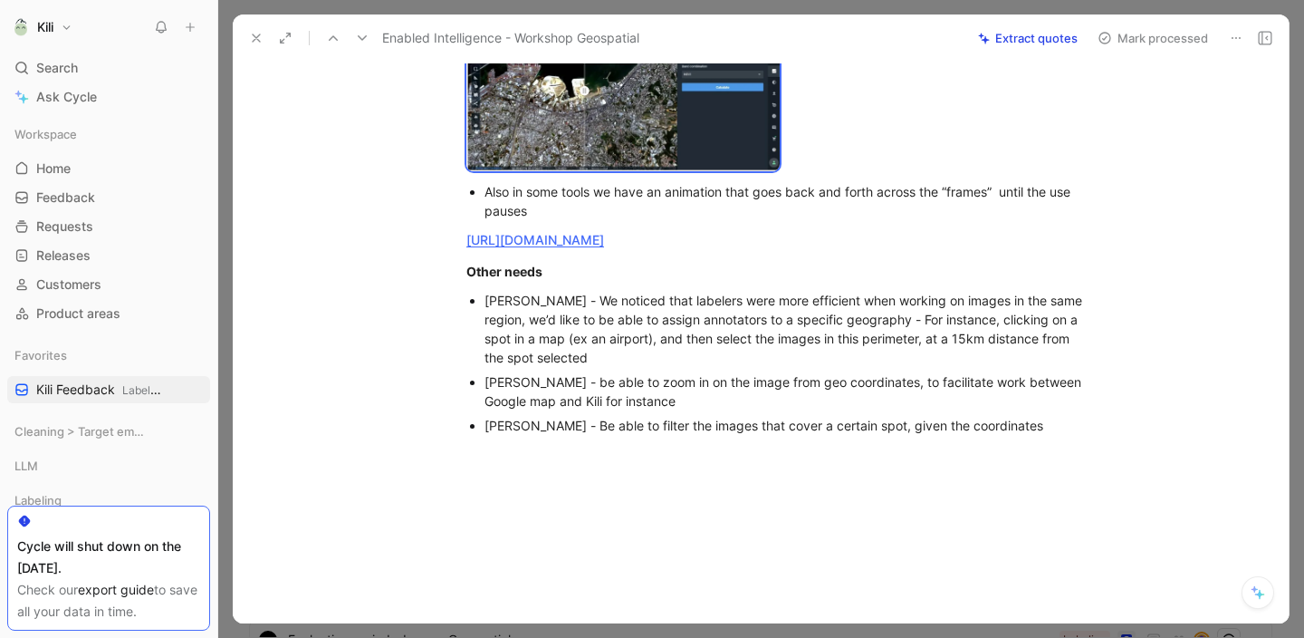
click at [255, 40] on icon at bounding box center [256, 38] width 14 height 14
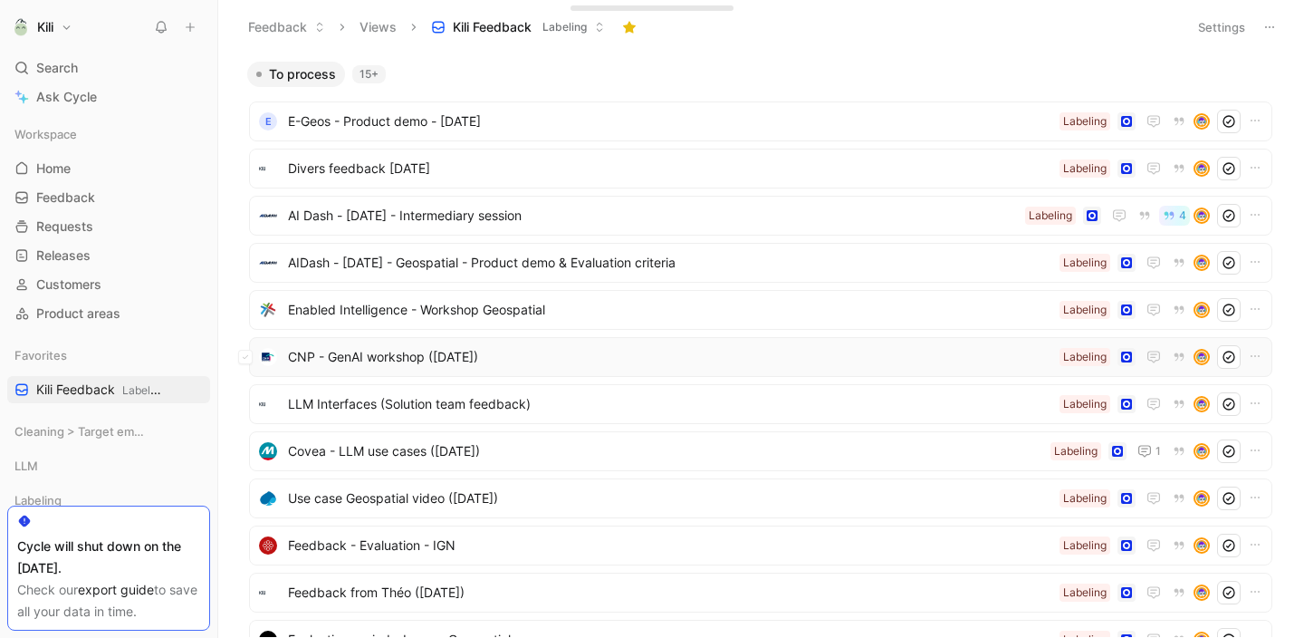
click at [524, 359] on span "CNP - GenAI workshop ([DATE])" at bounding box center [670, 357] width 765 height 22
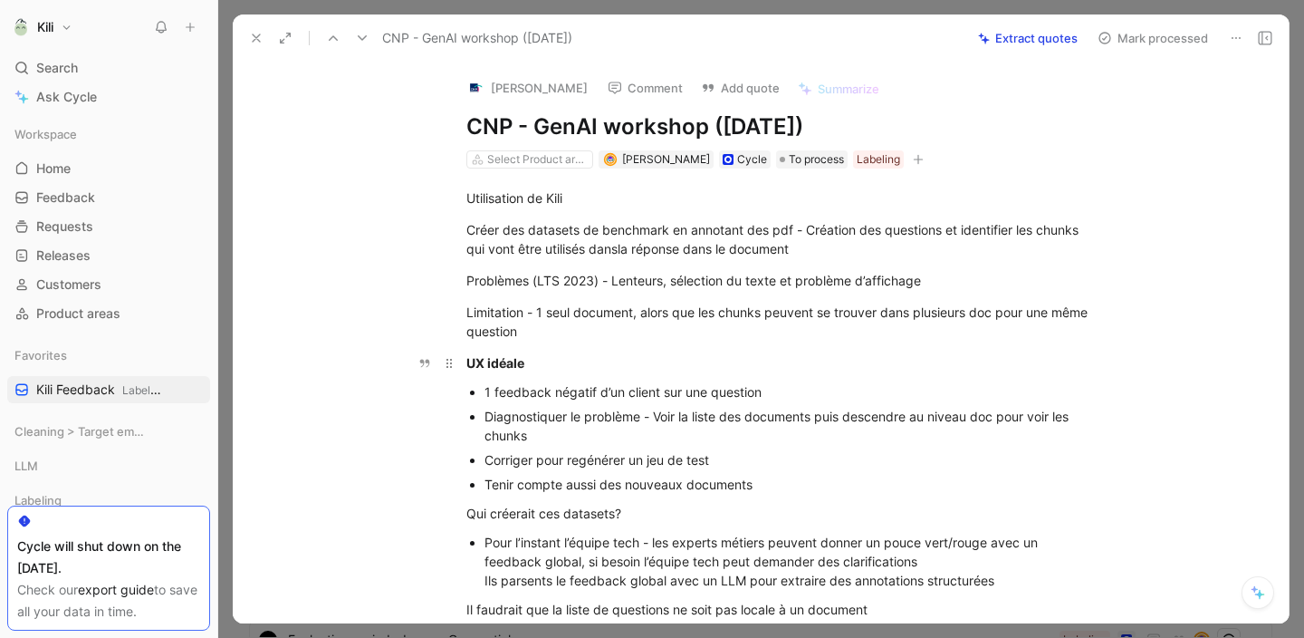
click at [659, 372] on p "UX idéale" at bounding box center [780, 363] width 696 height 30
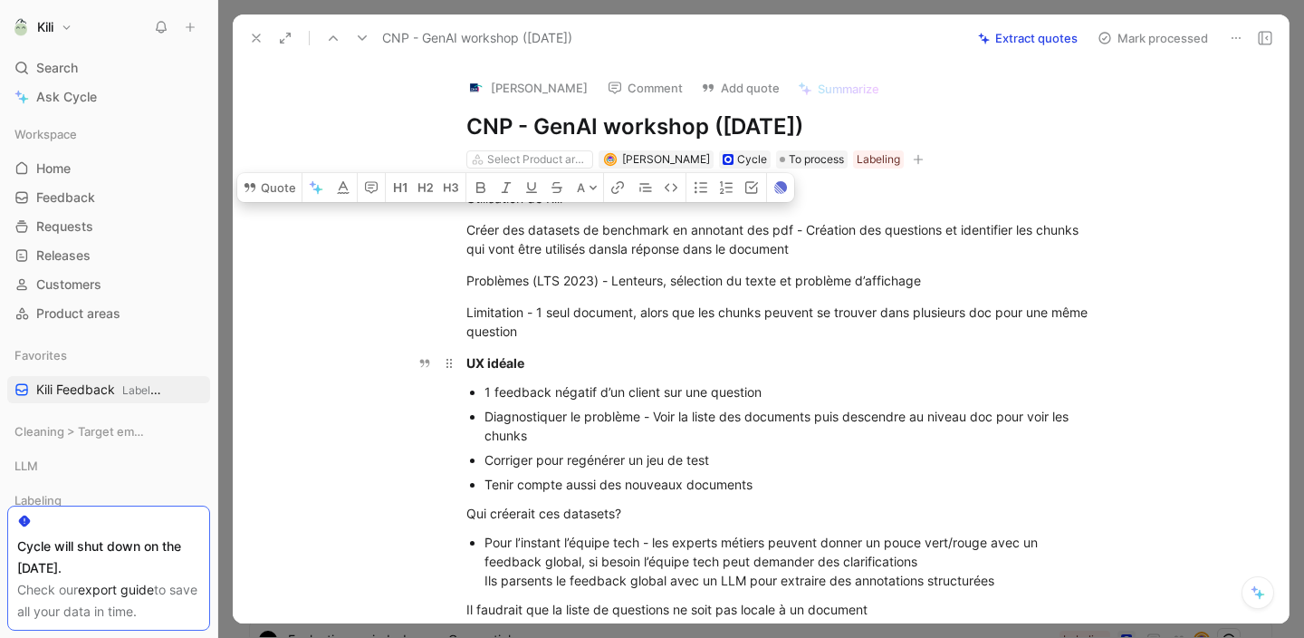
copy div "Loremipsumd si Amet Conse adi elitsedd ei temporinc ut laboreet dol mag - Aliqu…"
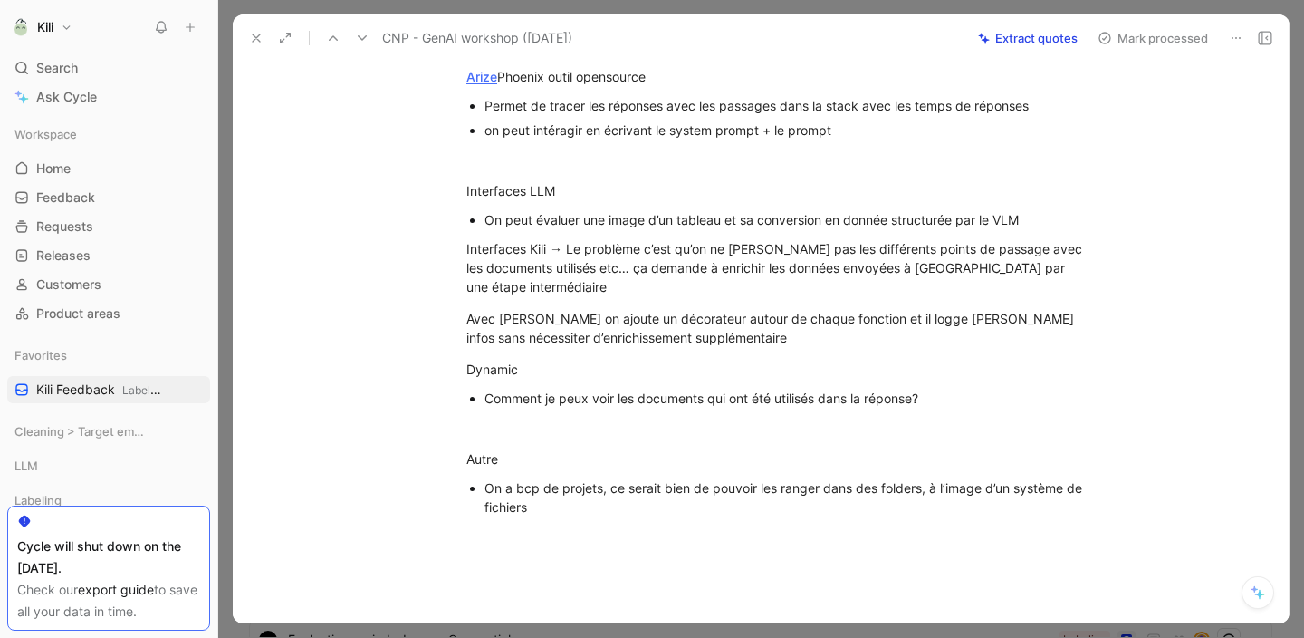
click at [255, 38] on use at bounding box center [256, 37] width 7 height 7
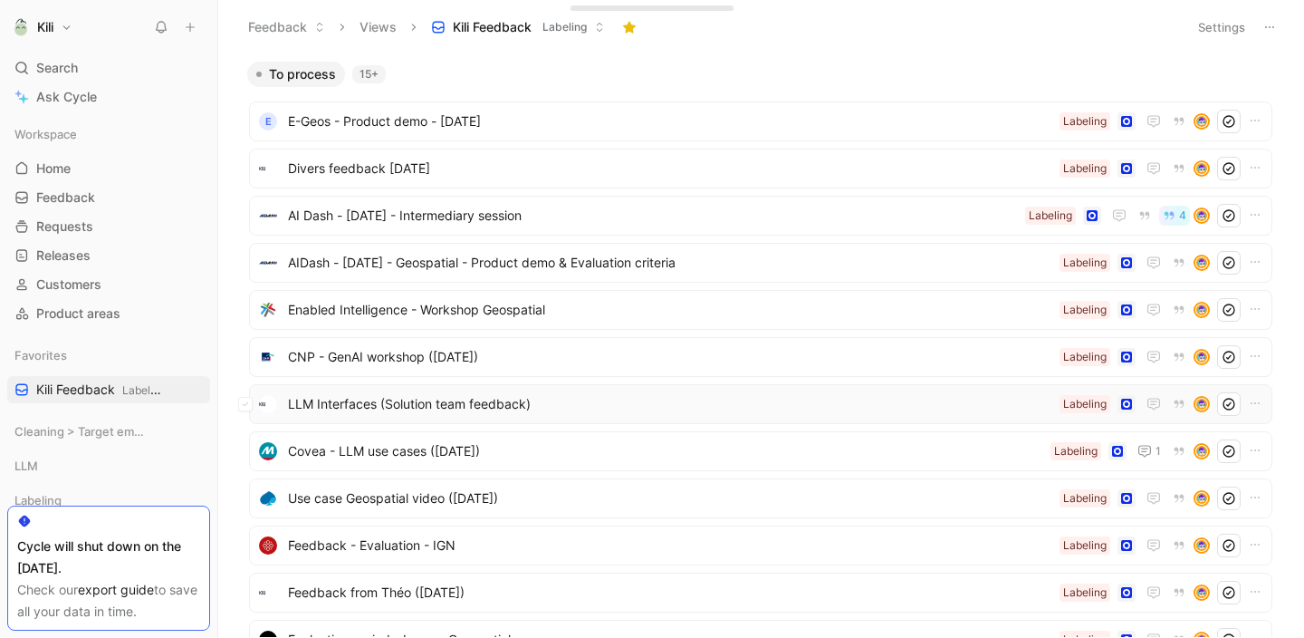
click at [503, 409] on span "LLM Interfaces (Solution team feedback)" at bounding box center [670, 404] width 765 height 22
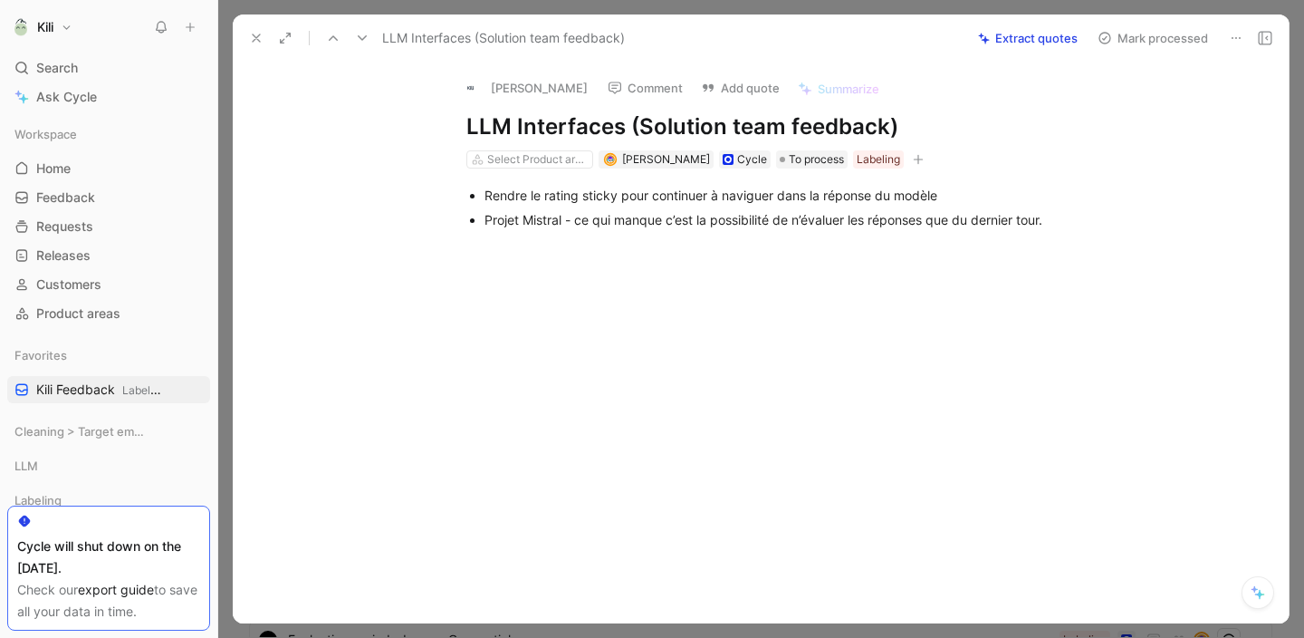
click at [254, 40] on use at bounding box center [256, 37] width 7 height 7
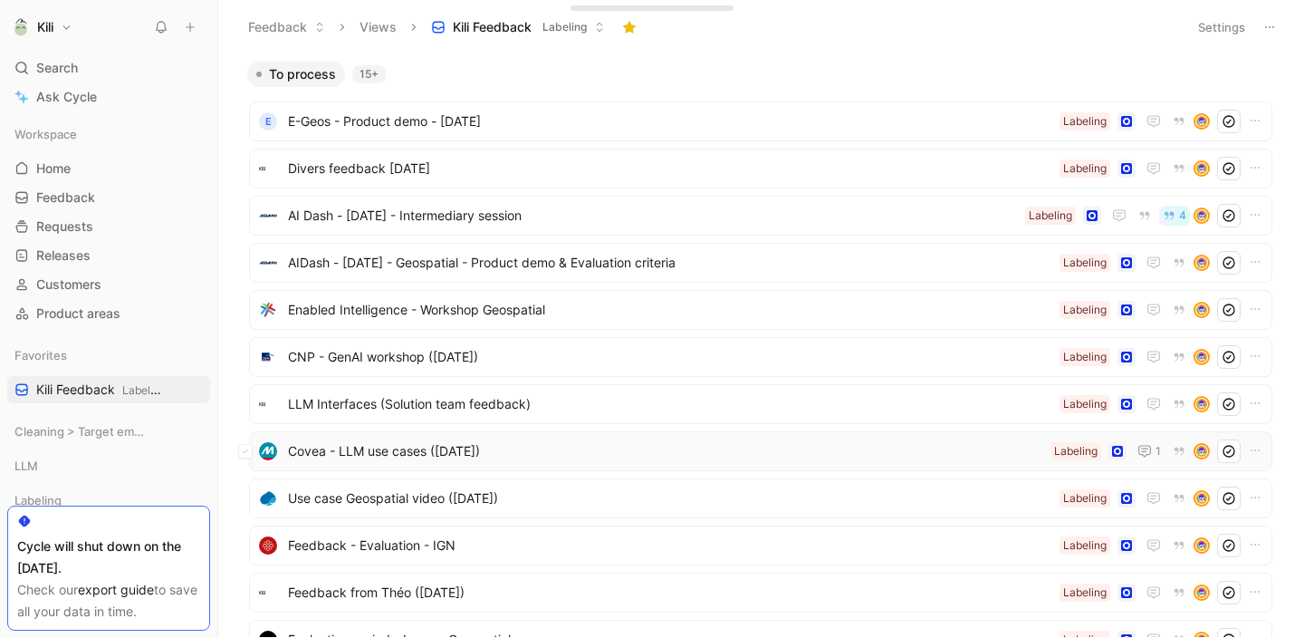
click at [439, 453] on span "Covea - LLM use cases ([DATE])" at bounding box center [665, 451] width 755 height 22
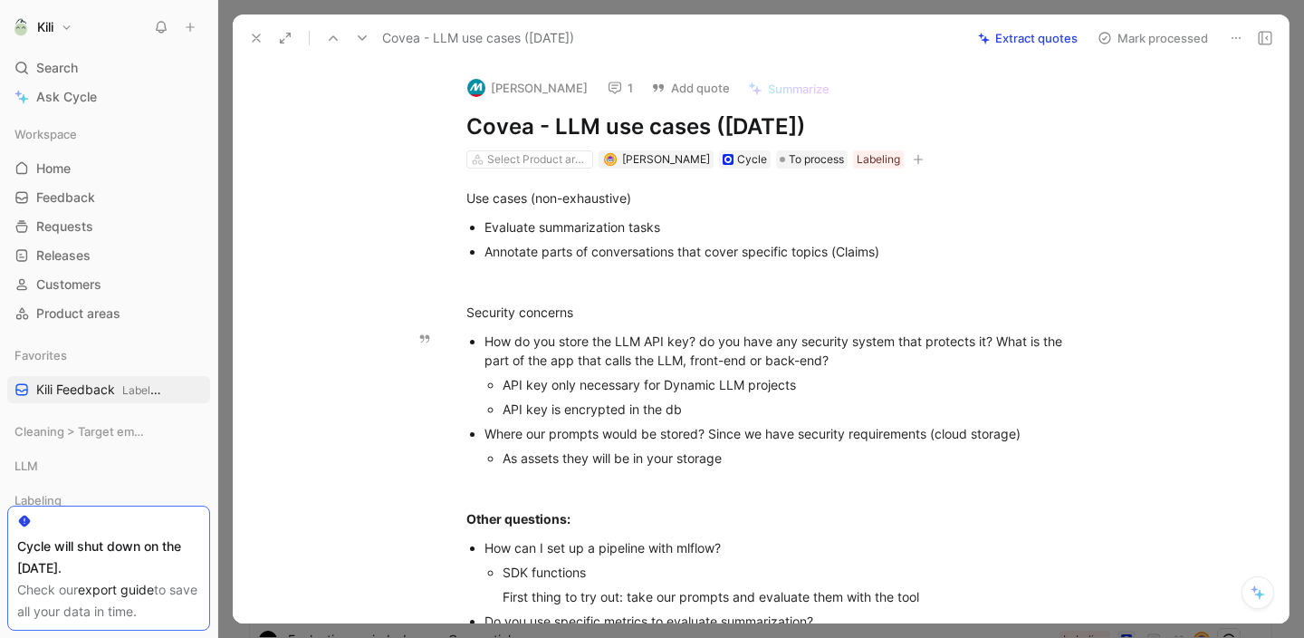
click at [630, 398] on p "API key is encrypted in the db" at bounding box center [798, 409] width 591 height 24
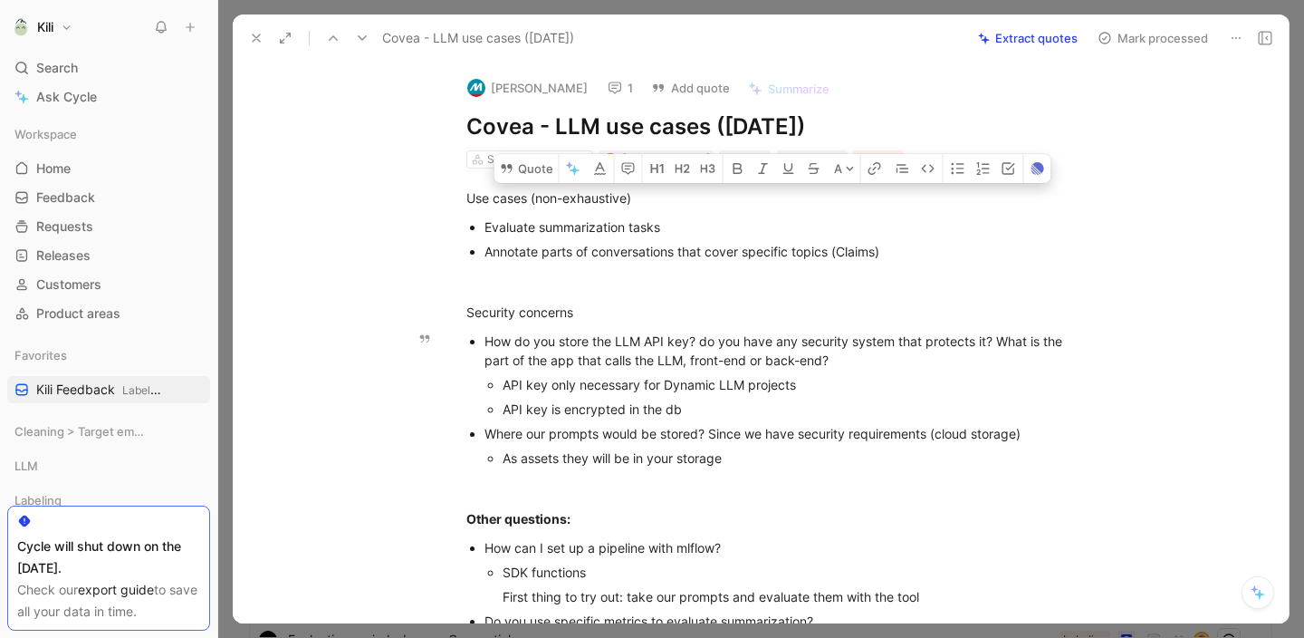
copy div "Lor ipsum (dol-sitametcon) Adipisci elitseddoeius tempo Incididu utlab et dolor…"
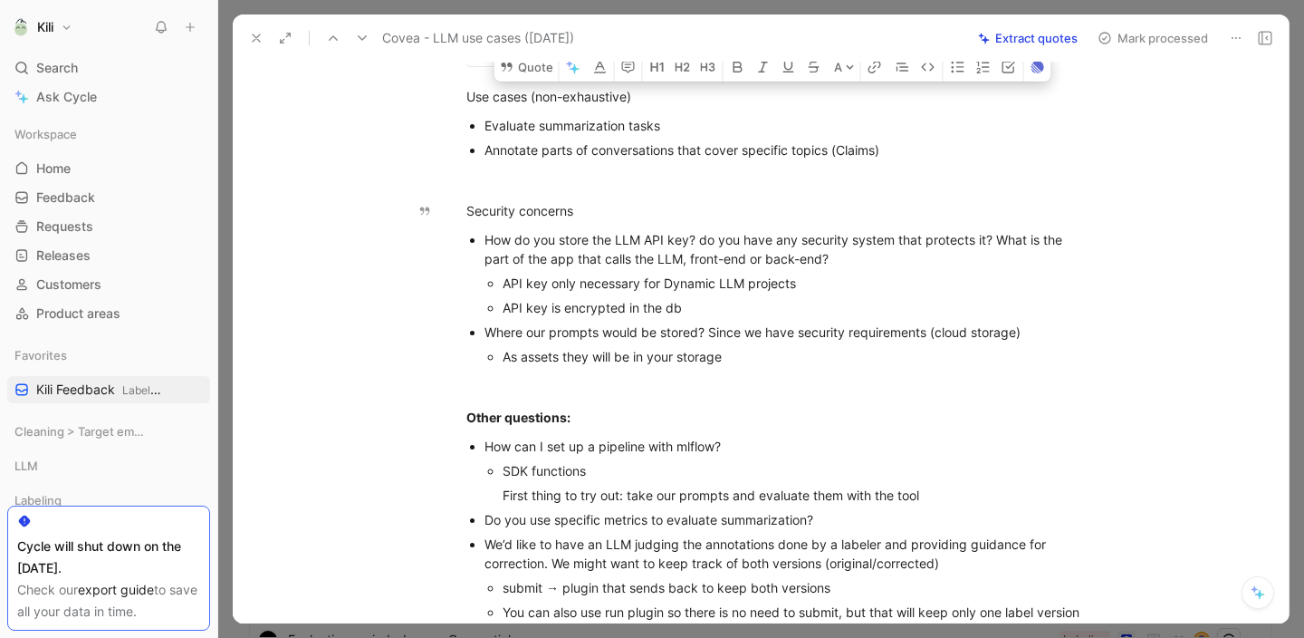
click at [251, 36] on icon at bounding box center [256, 38] width 14 height 14
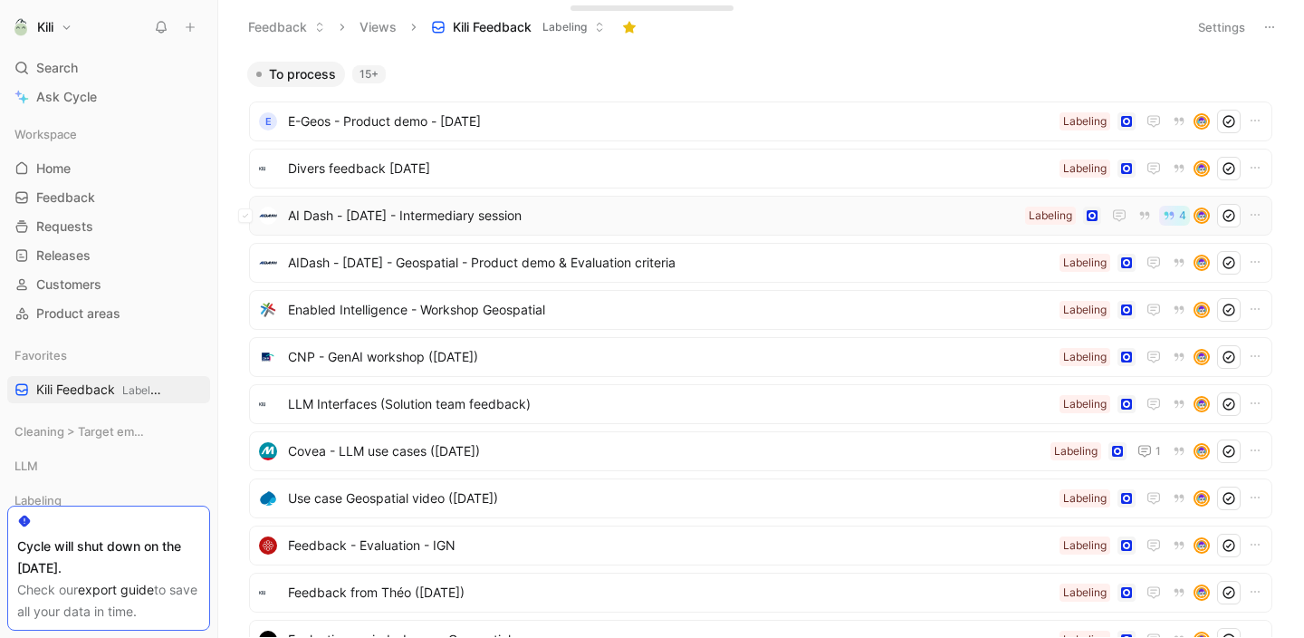
click at [407, 214] on span "AI Dash - [DATE] - Intermediary session" at bounding box center [653, 216] width 730 height 22
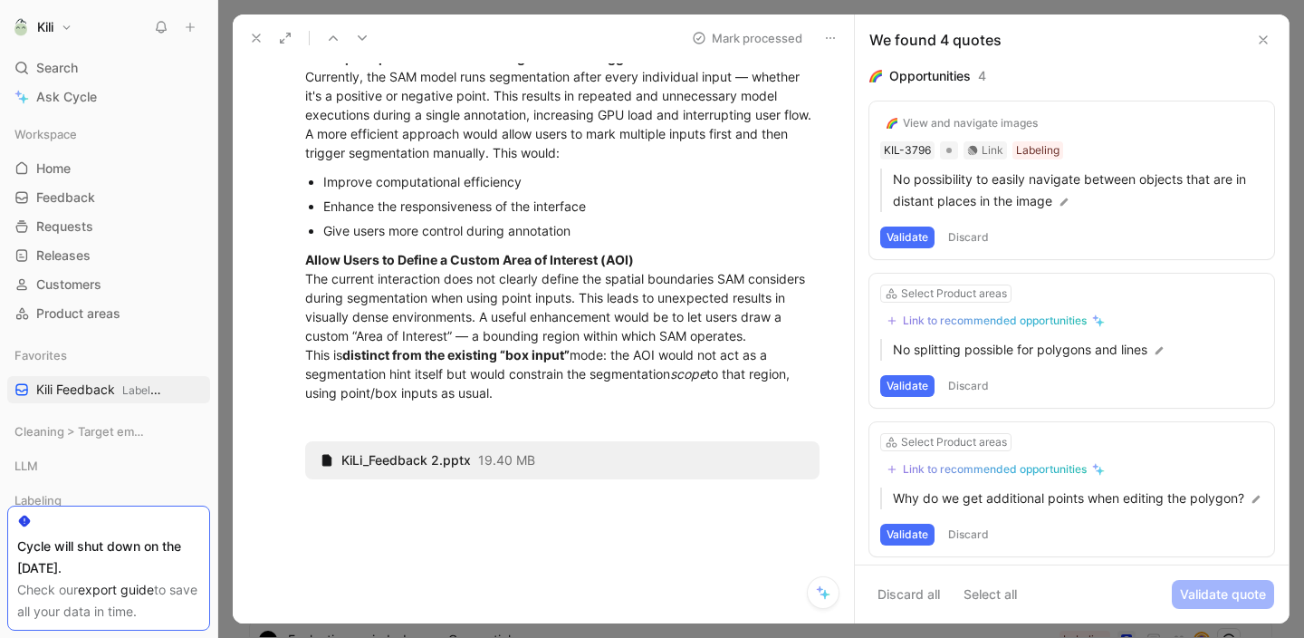
scroll to position [708, 0]
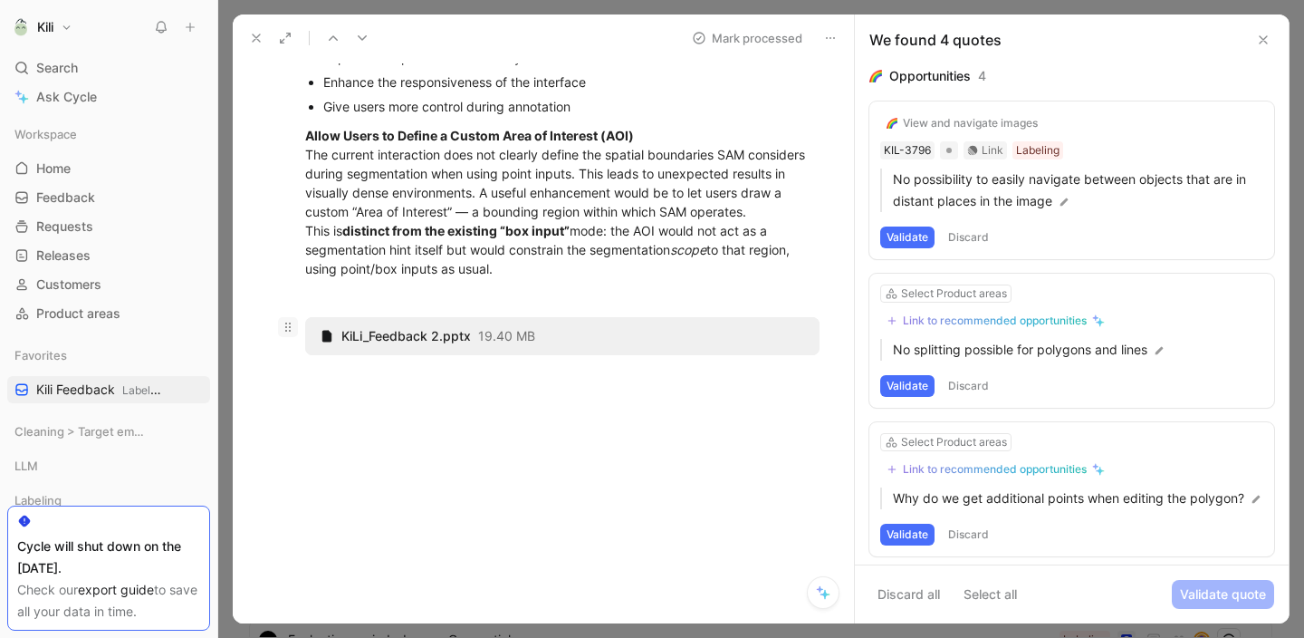
click at [294, 327] on icon at bounding box center [288, 327] width 14 height 14
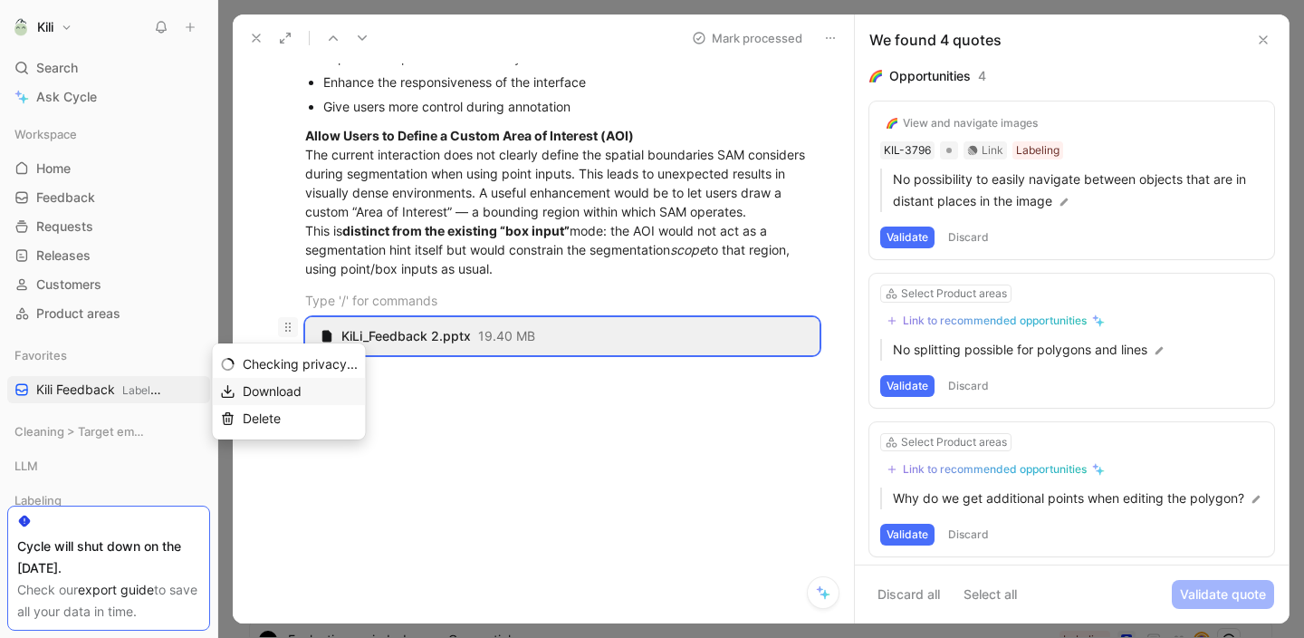
click at [295, 389] on span "Download" at bounding box center [272, 390] width 59 height 15
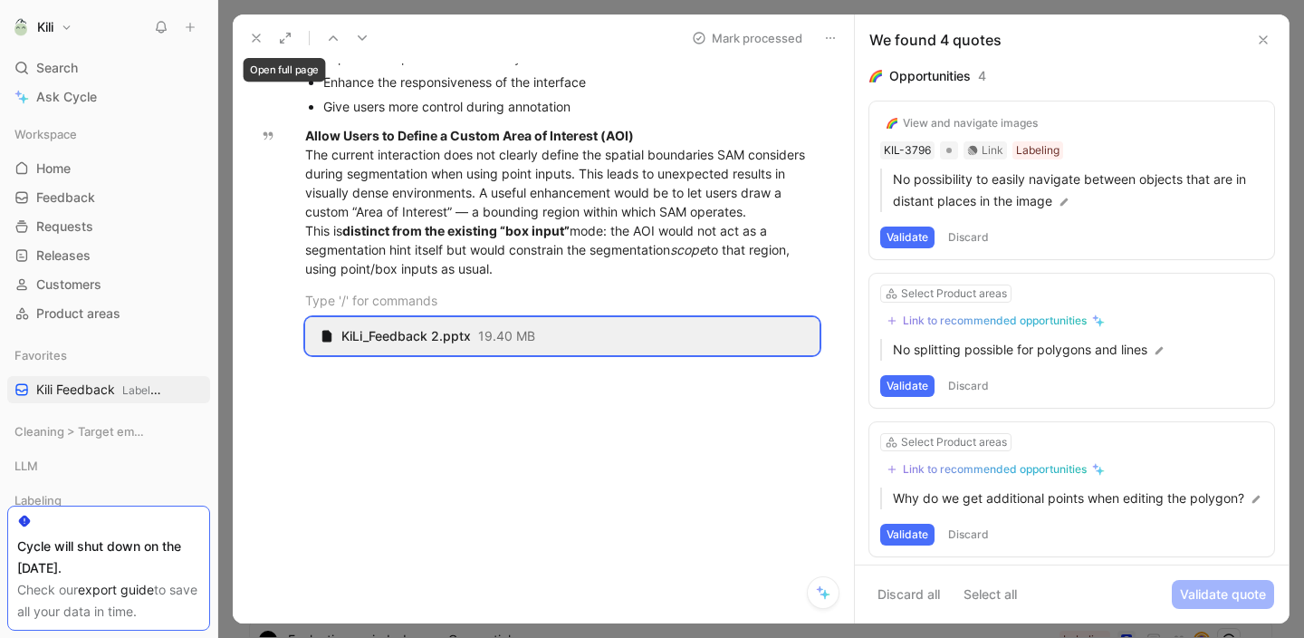
click at [255, 41] on icon at bounding box center [256, 38] width 14 height 14
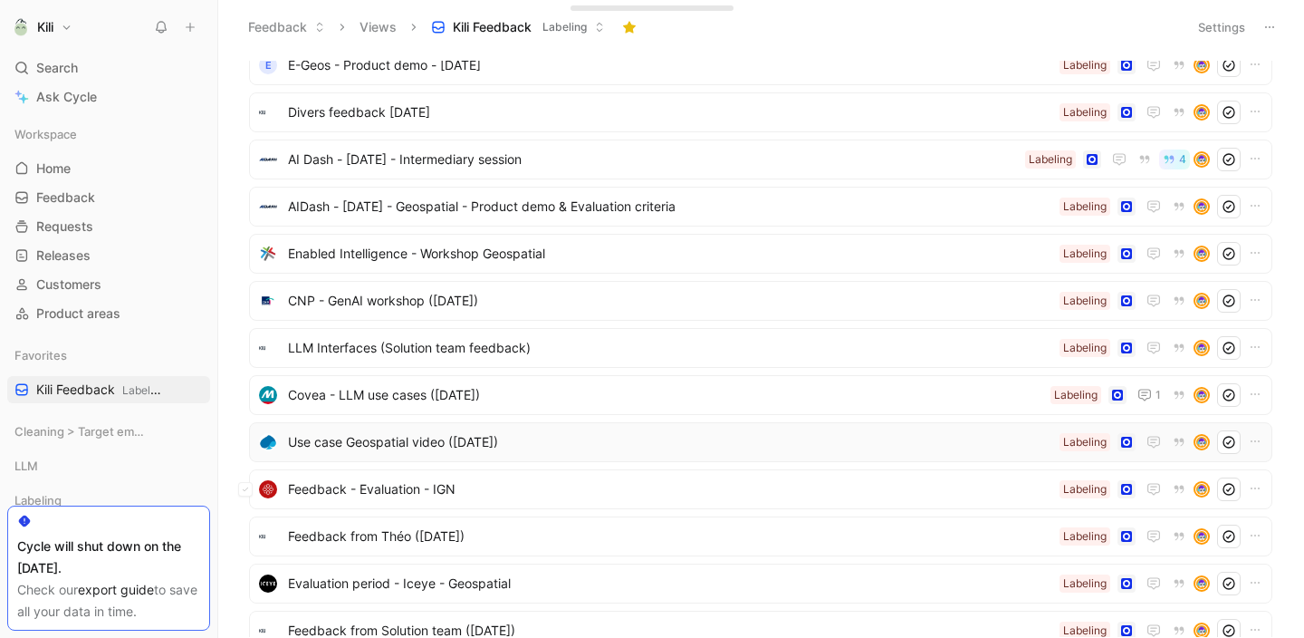
scroll to position [73, 0]
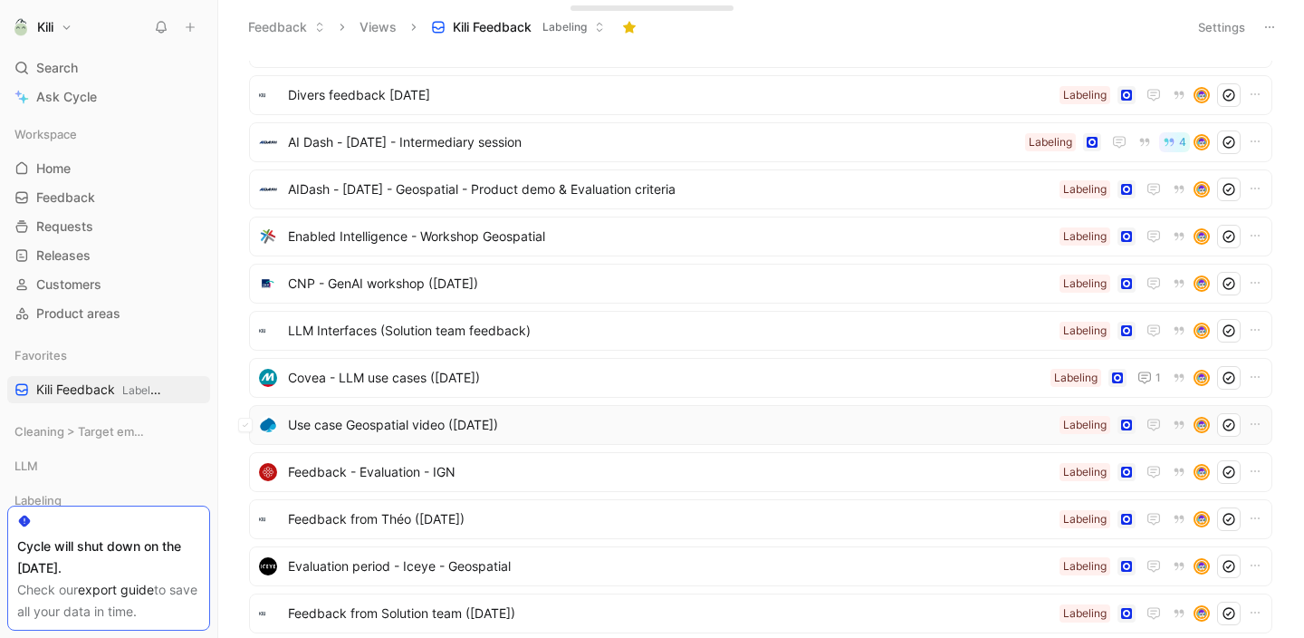
click at [451, 432] on span "Use case Geospatial video ([DATE])" at bounding box center [670, 425] width 765 height 22
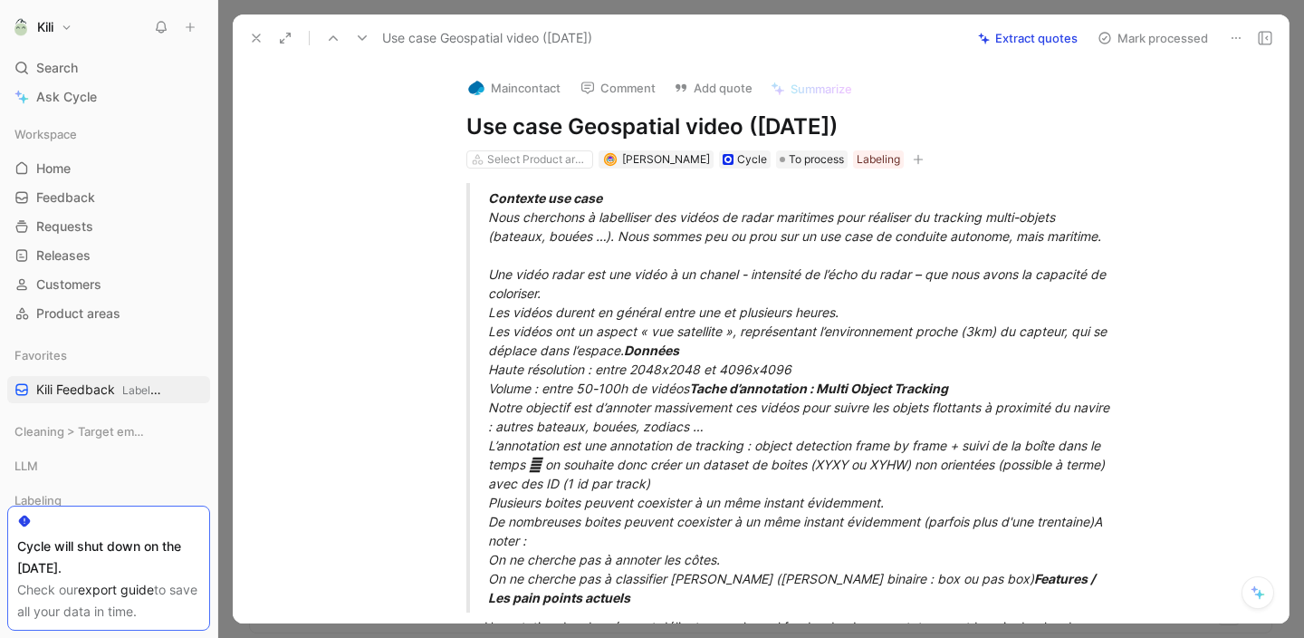
click at [258, 46] on button at bounding box center [256, 37] width 25 height 25
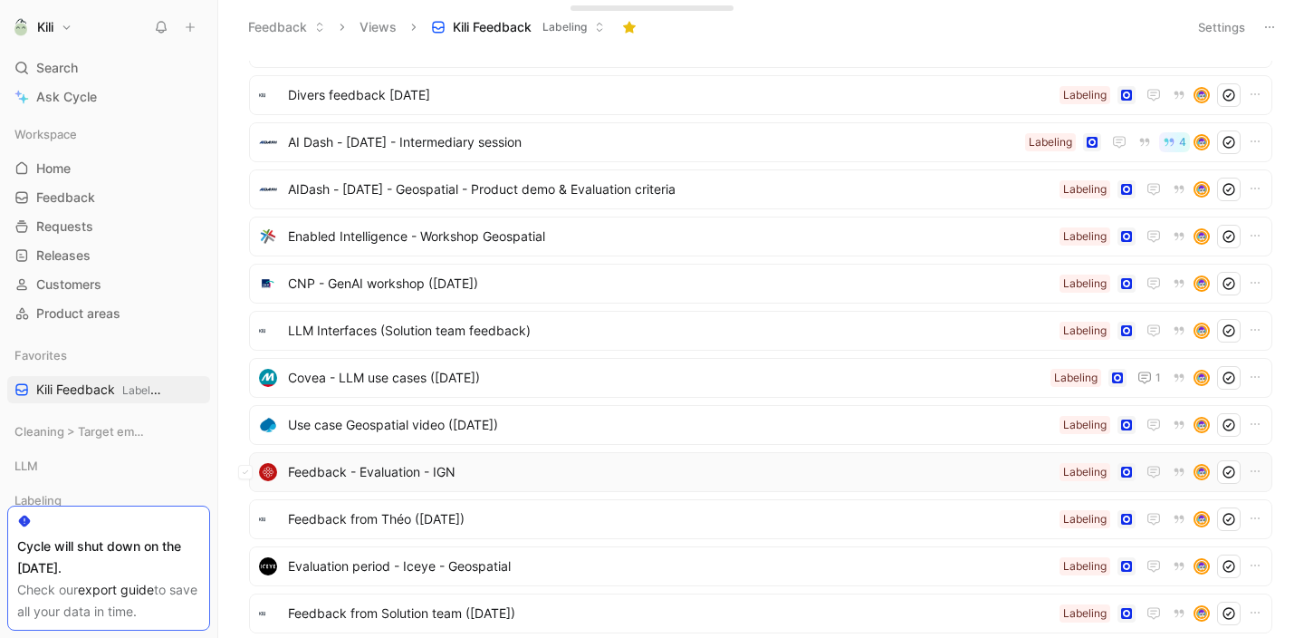
click at [455, 478] on span "Feedback - Evaluation - IGN" at bounding box center [670, 472] width 765 height 22
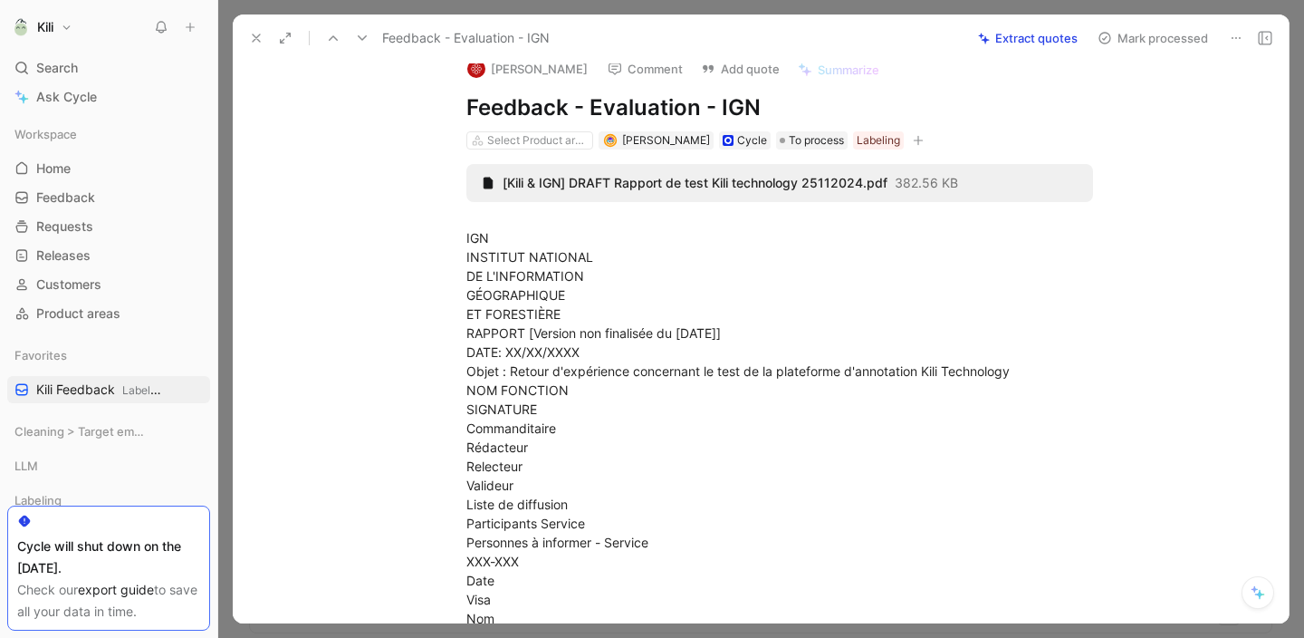
scroll to position [31, 0]
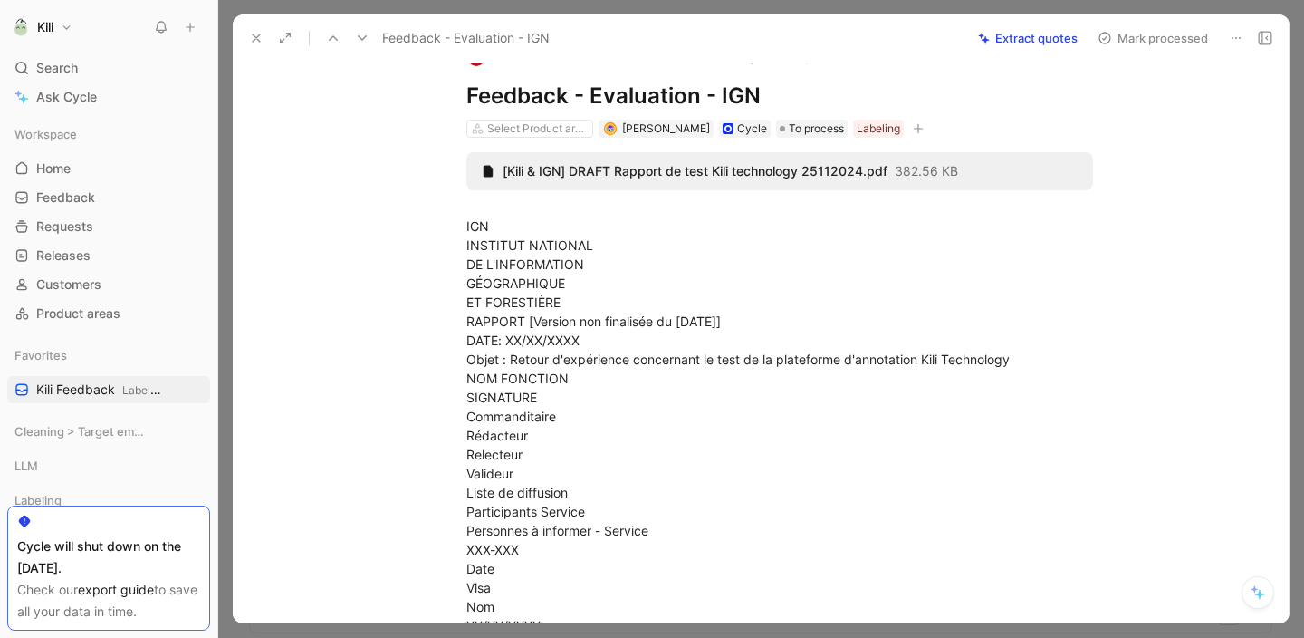
click at [249, 33] on icon at bounding box center [256, 38] width 14 height 14
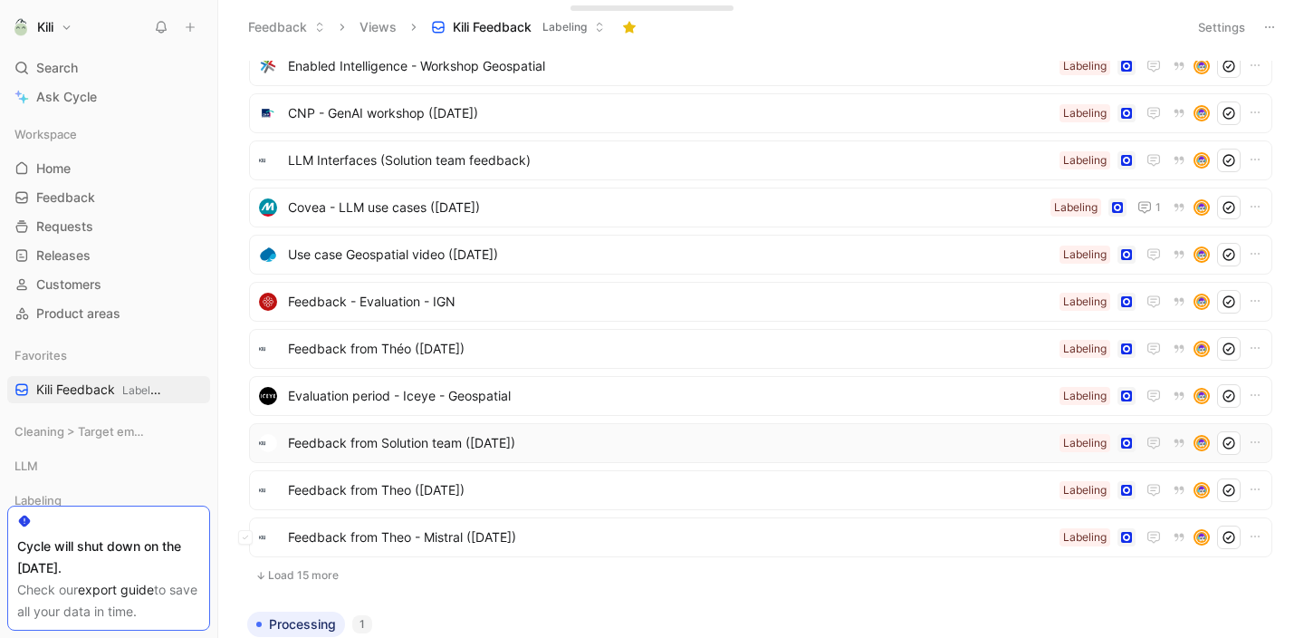
scroll to position [361, 0]
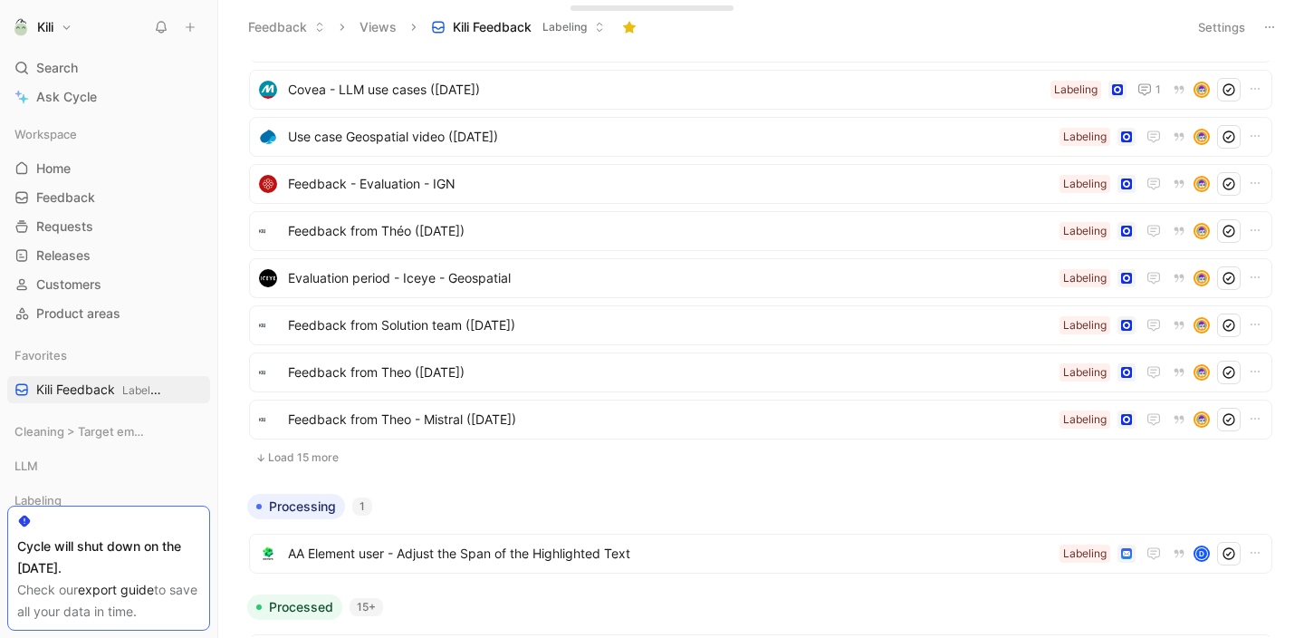
click at [331, 457] on button "Load 15 more" at bounding box center [761, 458] width 1024 height 22
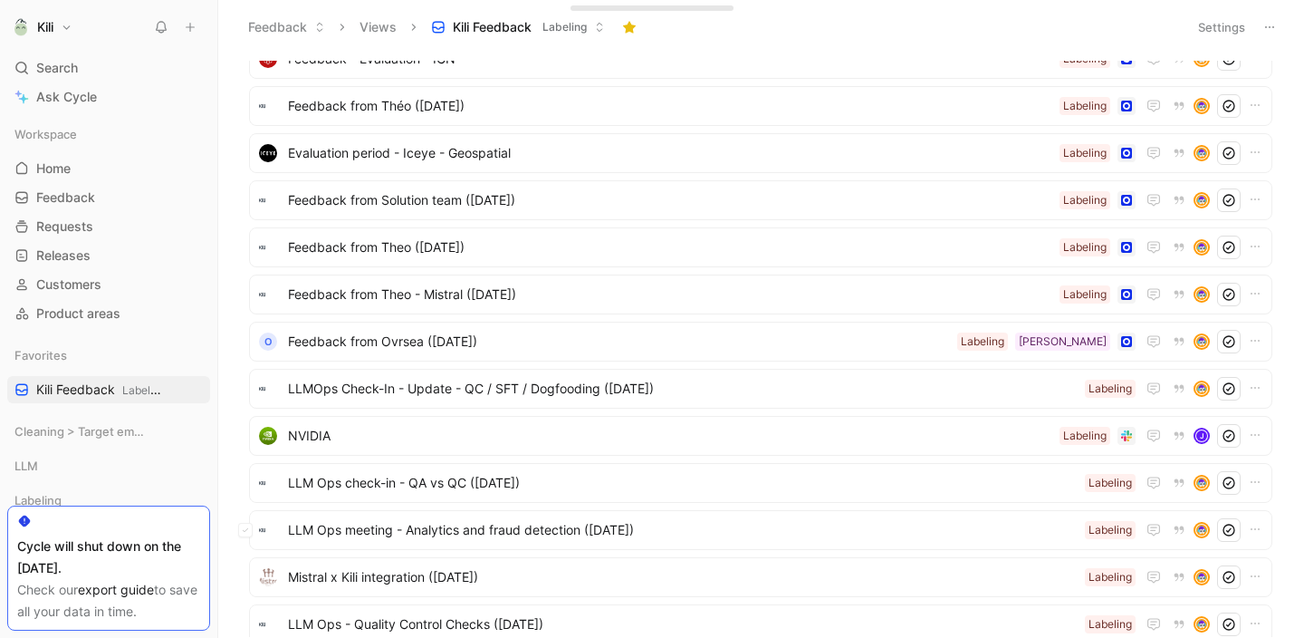
scroll to position [503, 0]
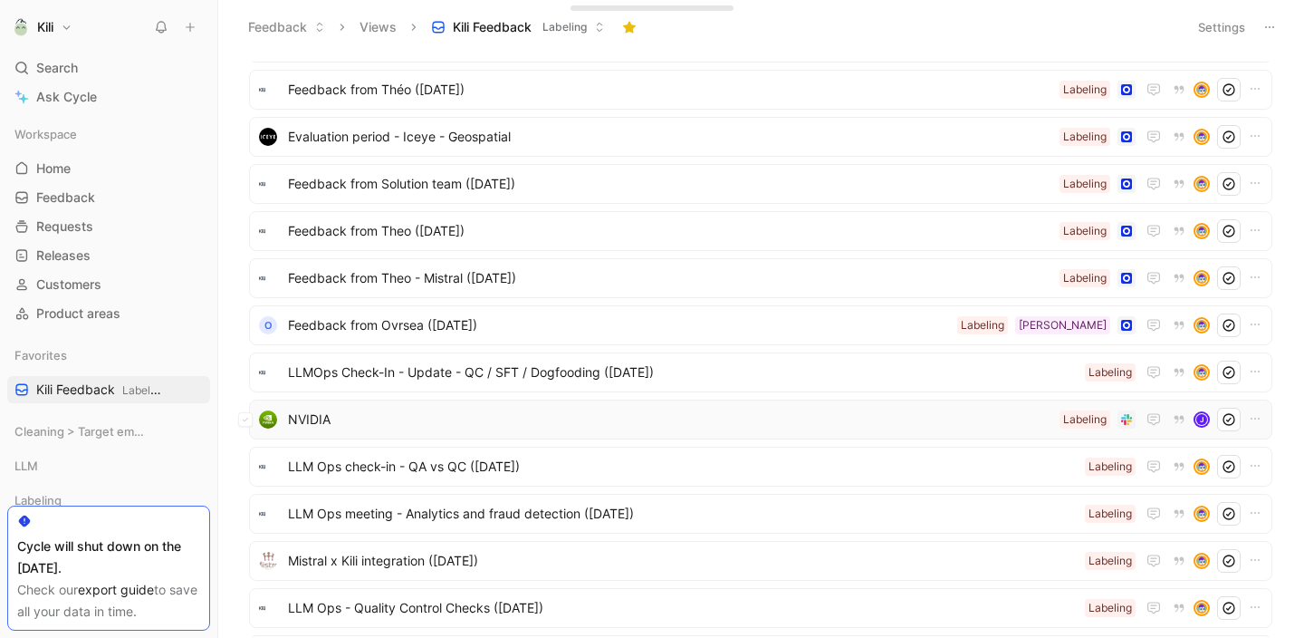
click at [313, 428] on span "NVIDIA" at bounding box center [670, 420] width 765 height 22
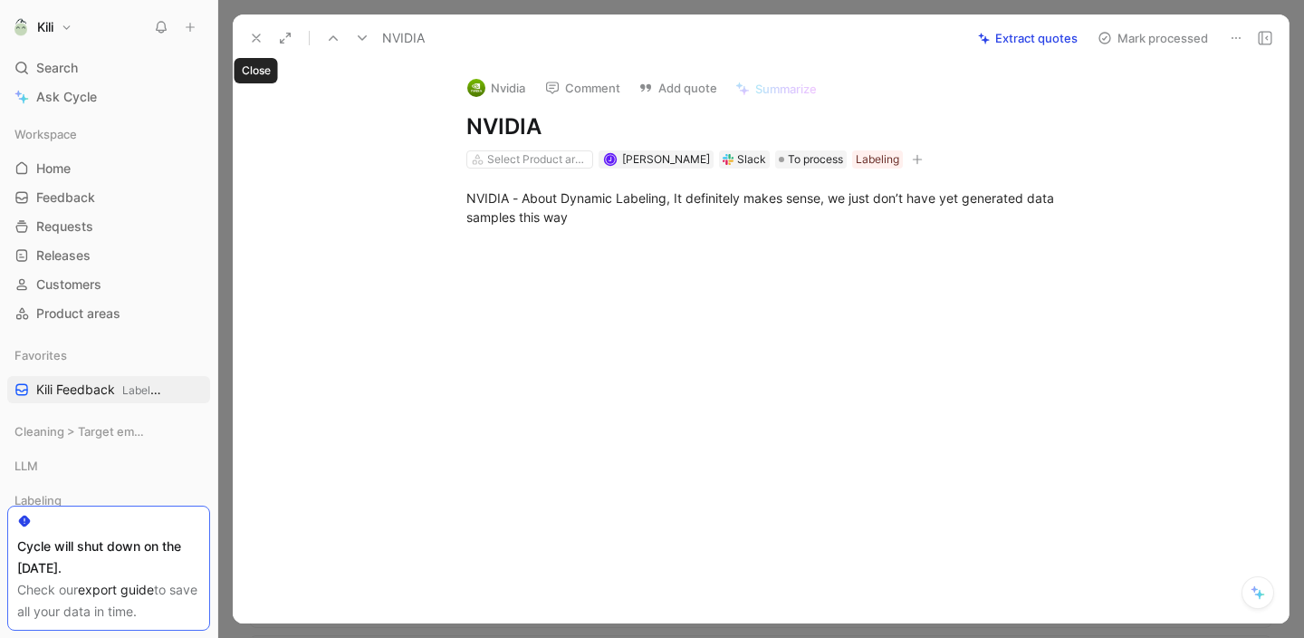
click at [245, 43] on button at bounding box center [256, 37] width 25 height 25
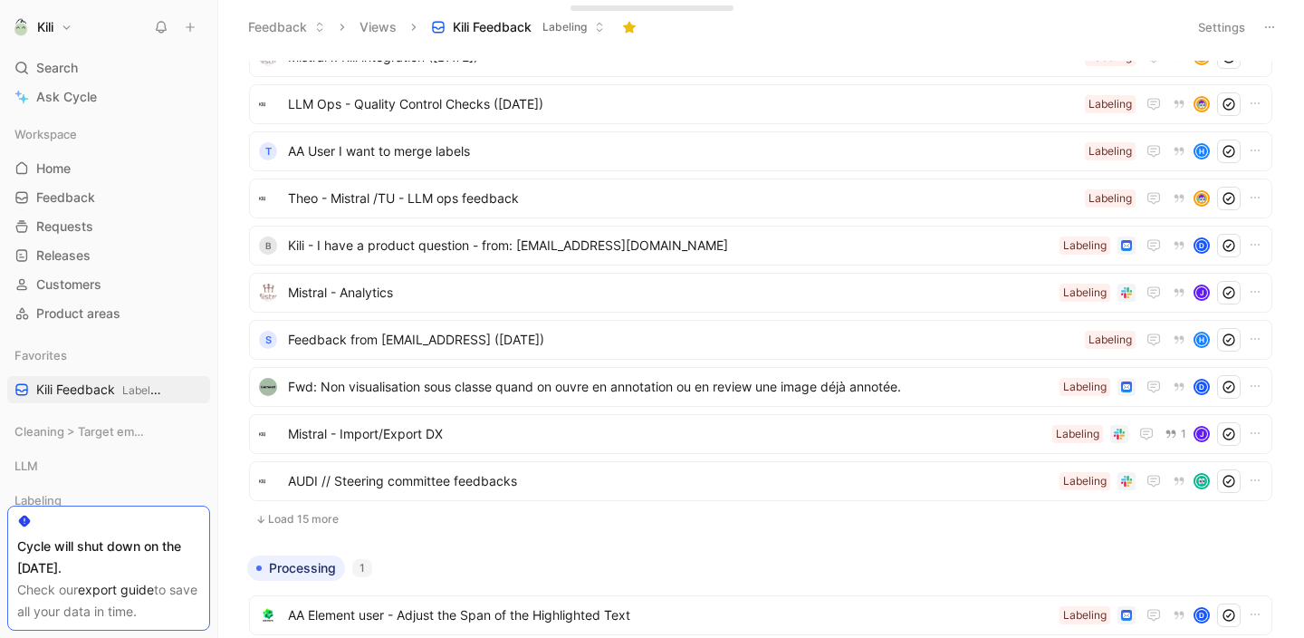
scroll to position [1021, 0]
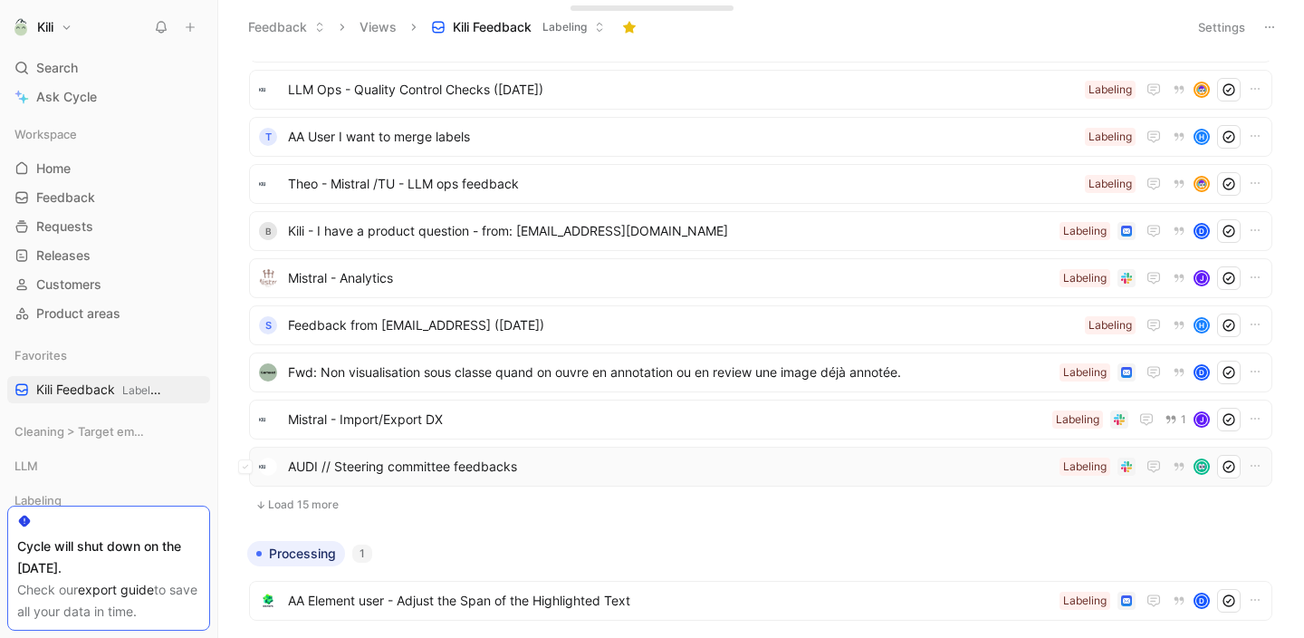
click at [440, 472] on span "AUDI // Steering committee feedbacks" at bounding box center [670, 467] width 765 height 22
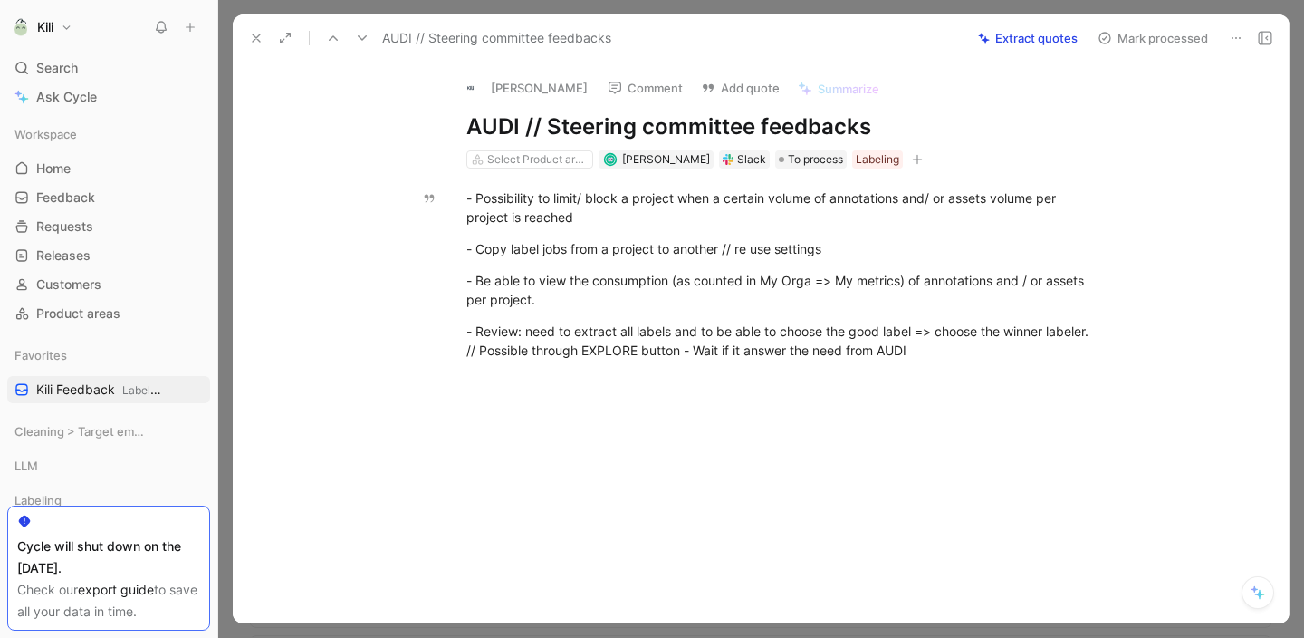
click at [263, 44] on icon at bounding box center [256, 38] width 14 height 14
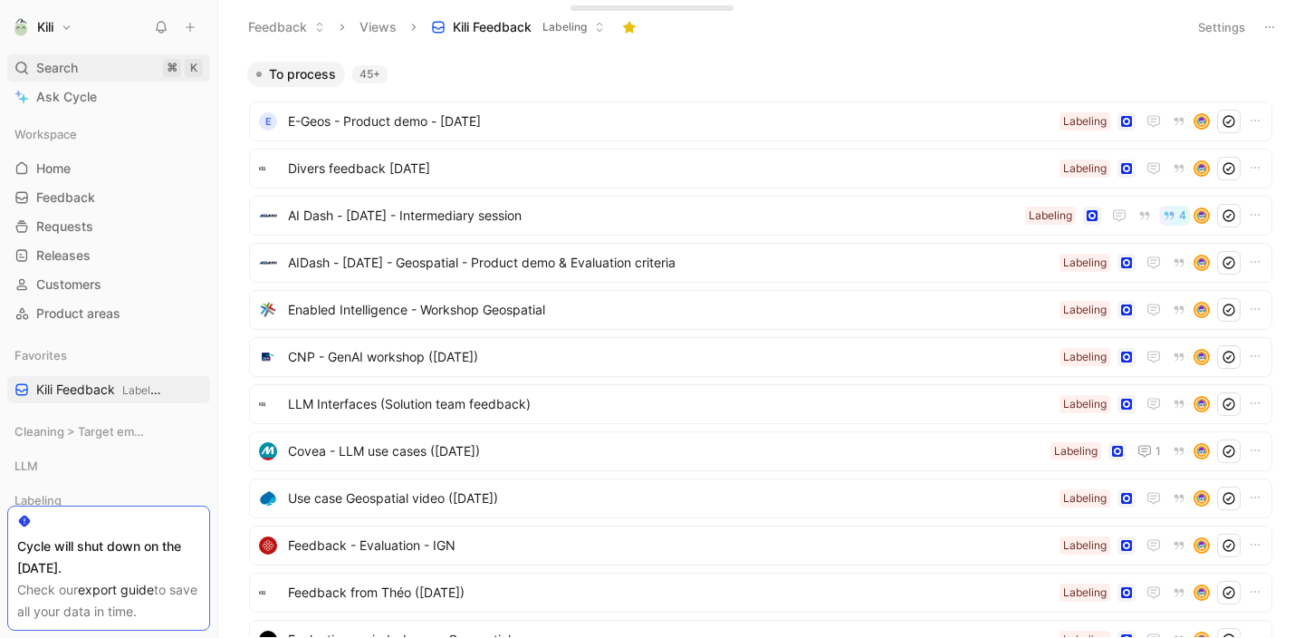
click at [123, 70] on div "Search ⌘ K" at bounding box center [108, 67] width 203 height 27
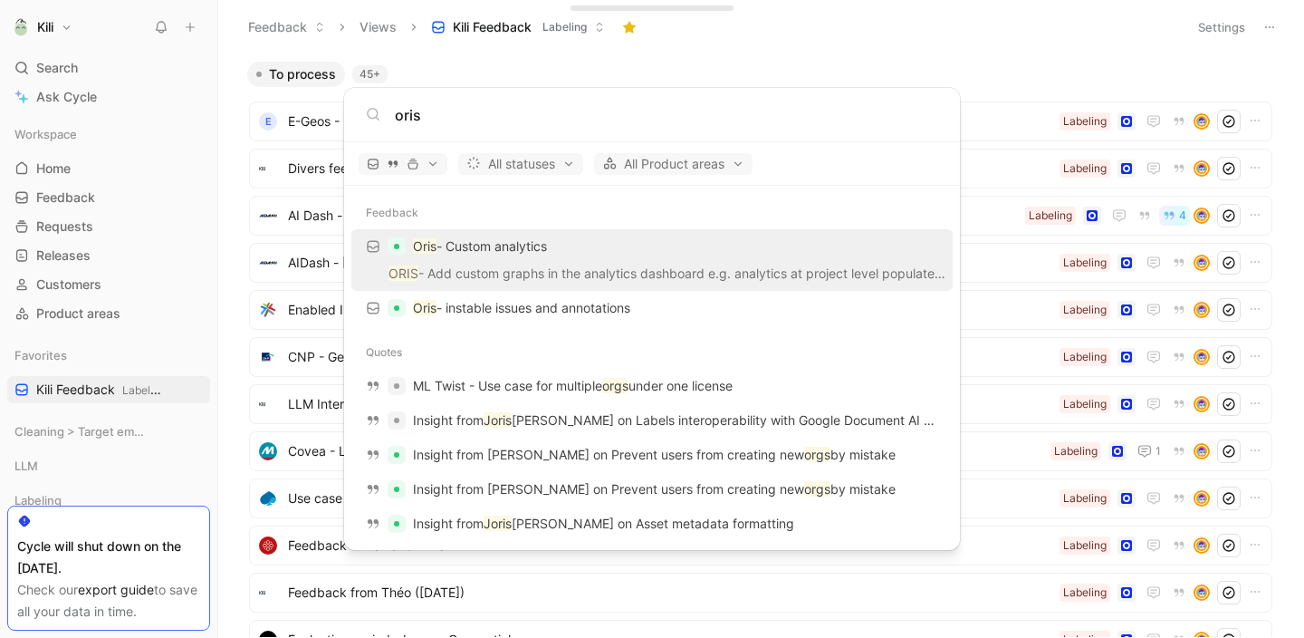
type input "oris"
click at [438, 252] on p "Oris - Custom analytics" at bounding box center [480, 247] width 134 height 22
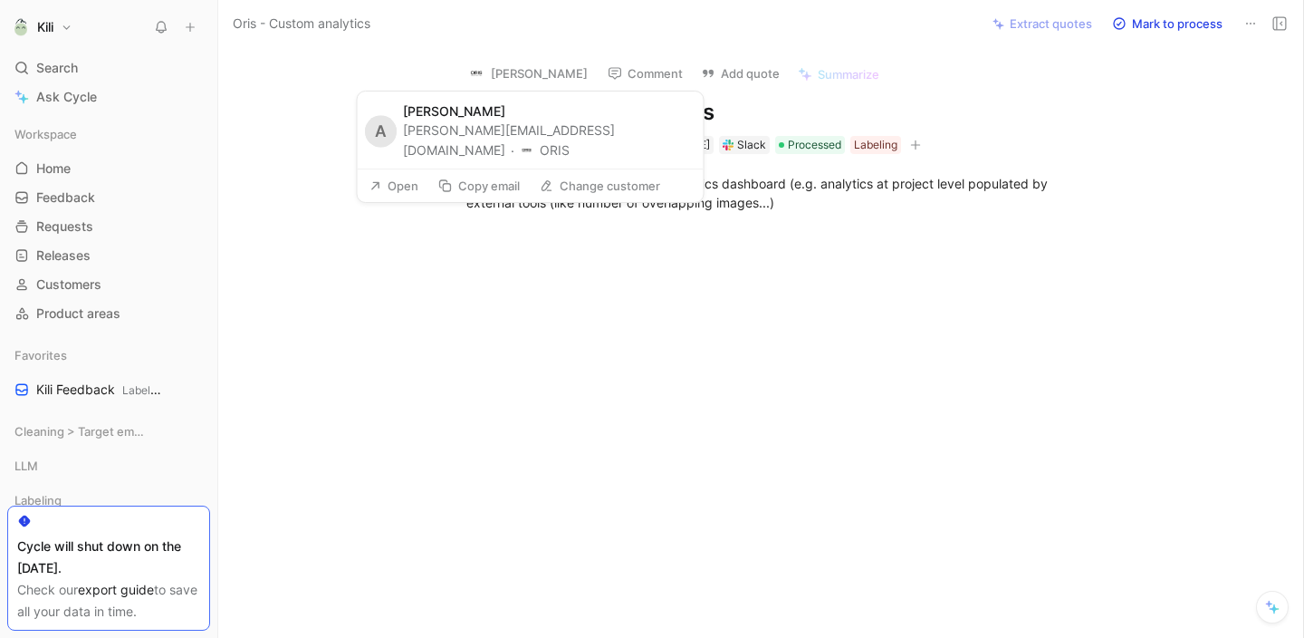
click at [544, 79] on button "[PERSON_NAME]" at bounding box center [527, 73] width 137 height 27
click at [477, 73] on img at bounding box center [476, 73] width 18 height 18
click at [399, 188] on button "Open" at bounding box center [393, 185] width 65 height 25
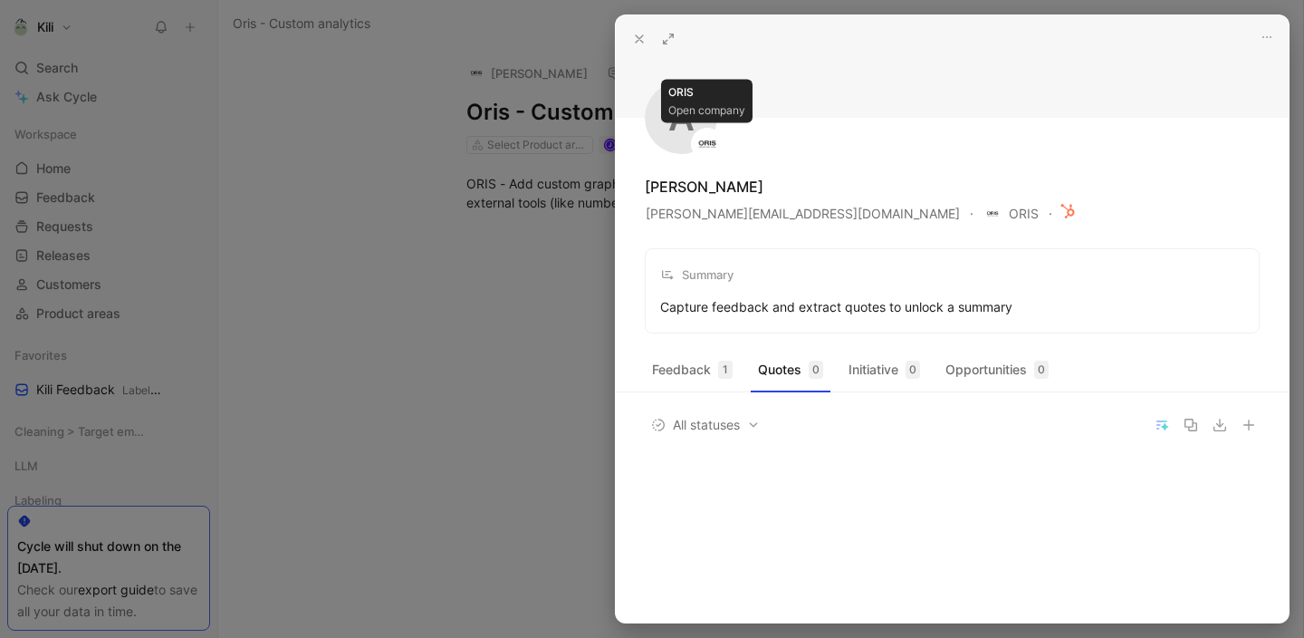
click at [704, 139] on img at bounding box center [707, 143] width 27 height 27
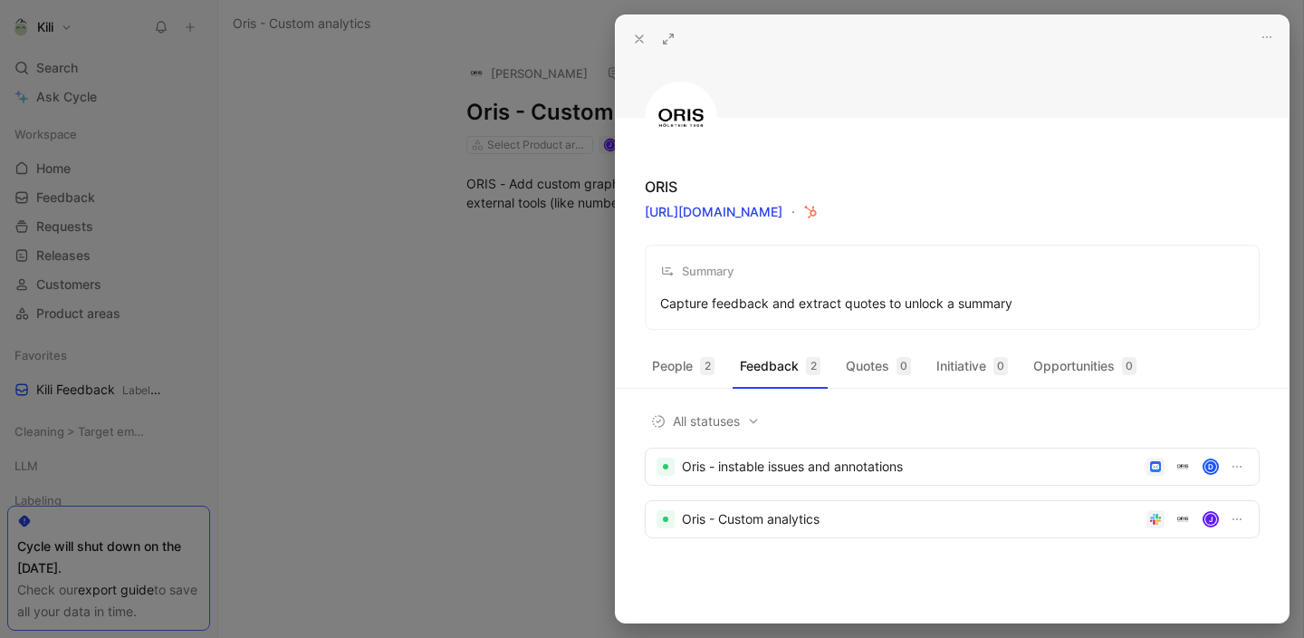
click at [640, 38] on icon at bounding box center [639, 39] width 14 height 14
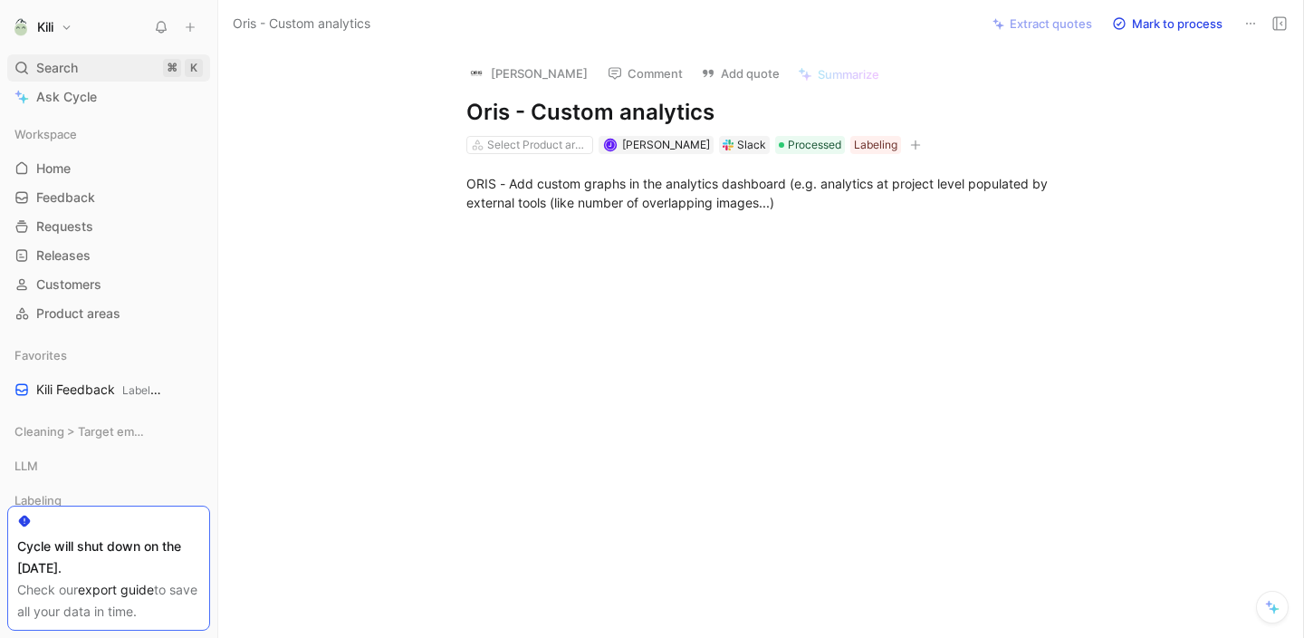
click at [102, 62] on div "Search ⌘ K" at bounding box center [108, 67] width 203 height 27
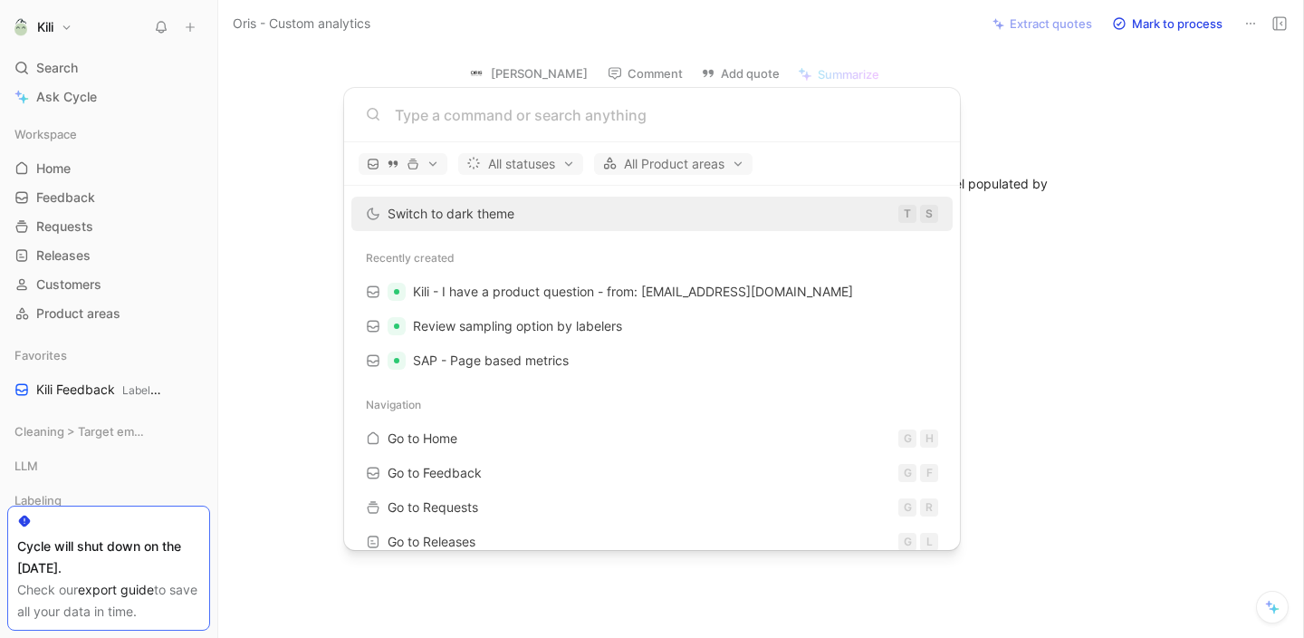
click at [1270, 118] on body "Kili Search ⌘ K Ask Cycle Workspace Home G then H Feedback G then F Requests G …" at bounding box center [652, 319] width 1304 height 638
